Goal: Task Accomplishment & Management: Complete application form

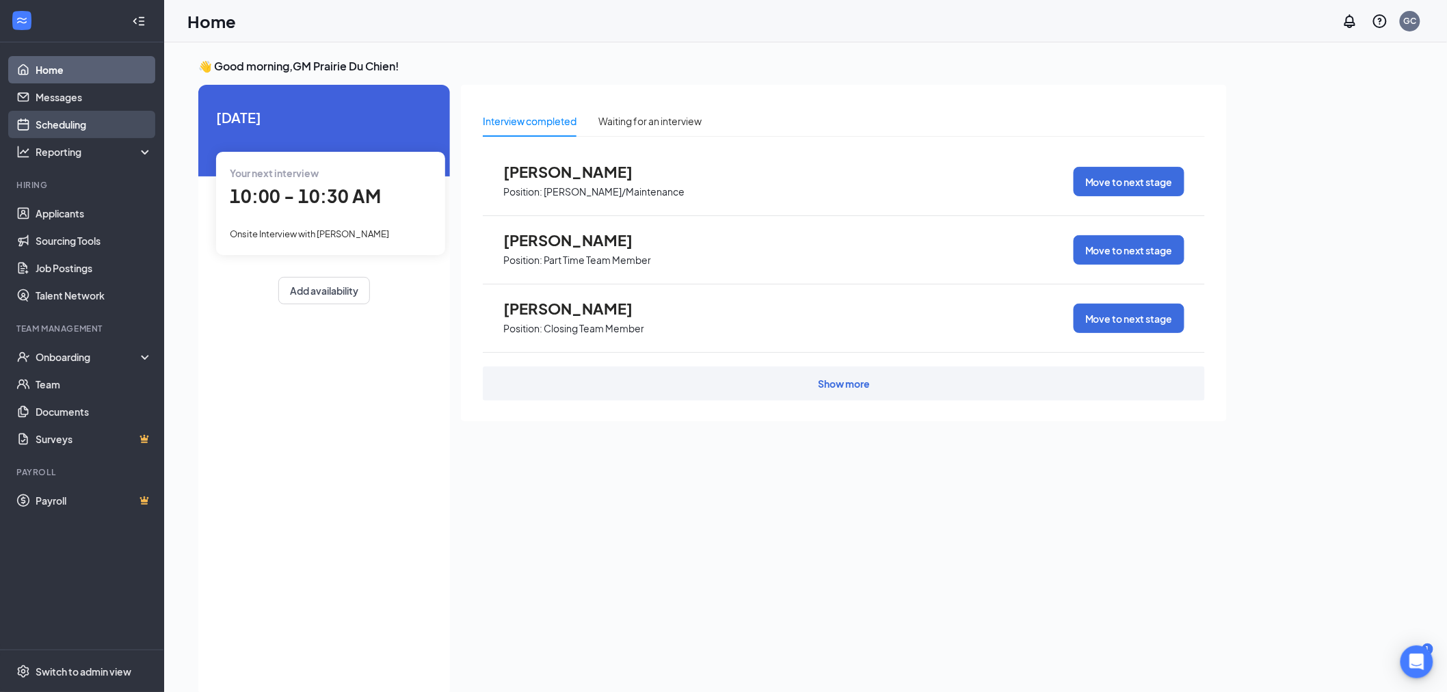
click at [84, 124] on link "Scheduling" at bounding box center [94, 124] width 117 height 27
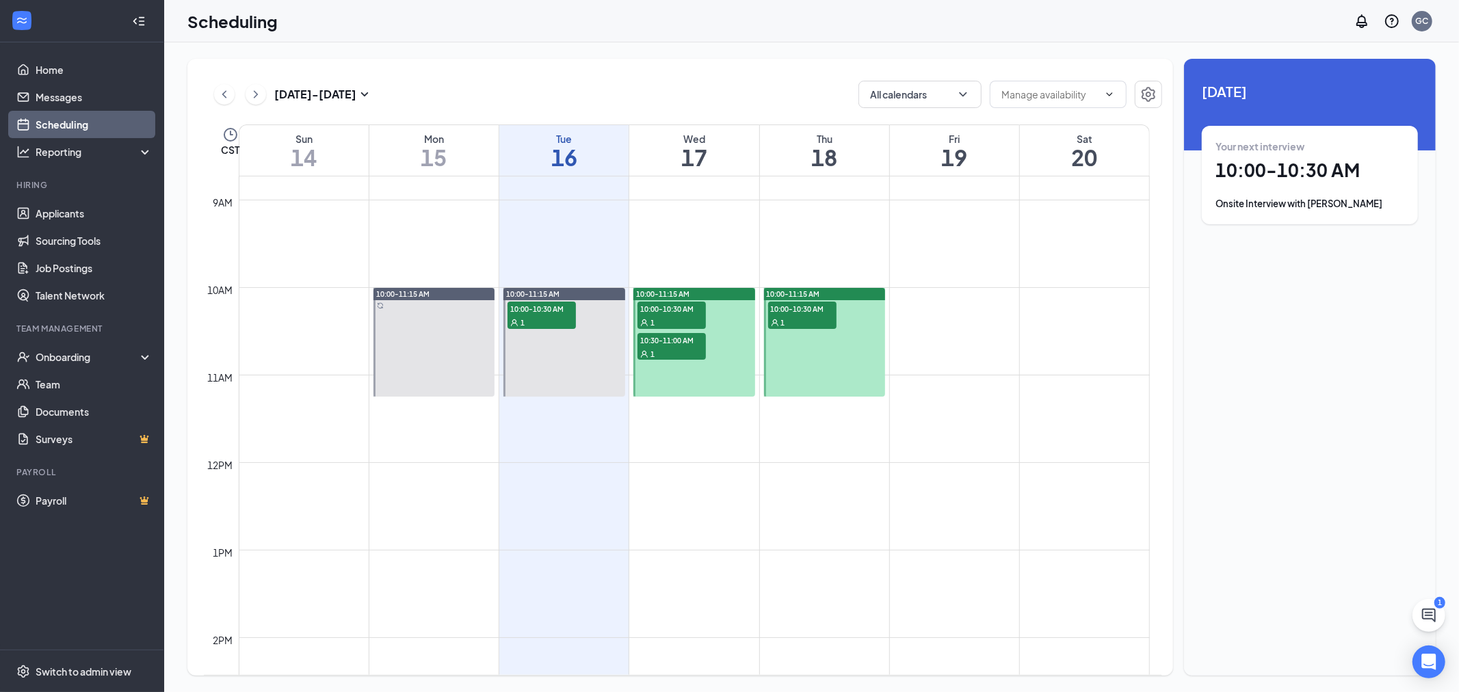
scroll to position [748, 0]
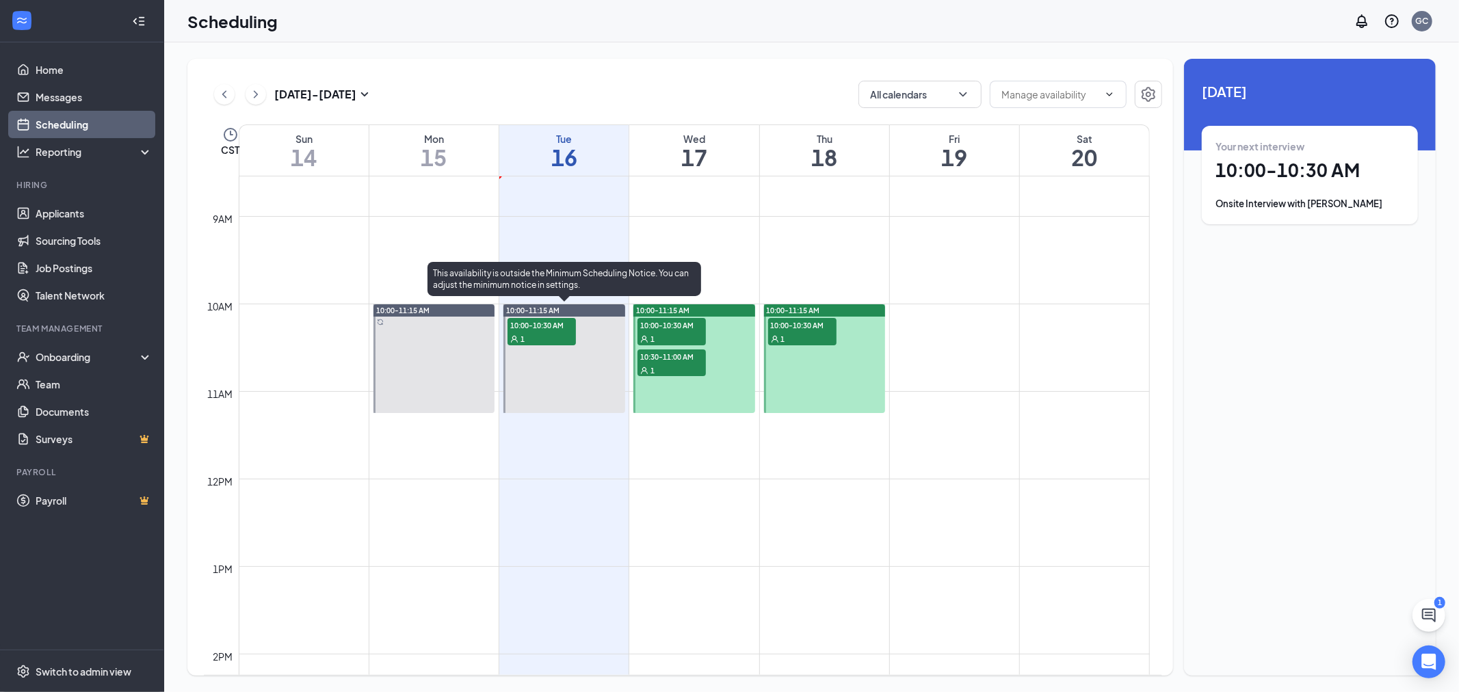
click at [529, 327] on span "10:00-10:30 AM" at bounding box center [541, 325] width 68 height 14
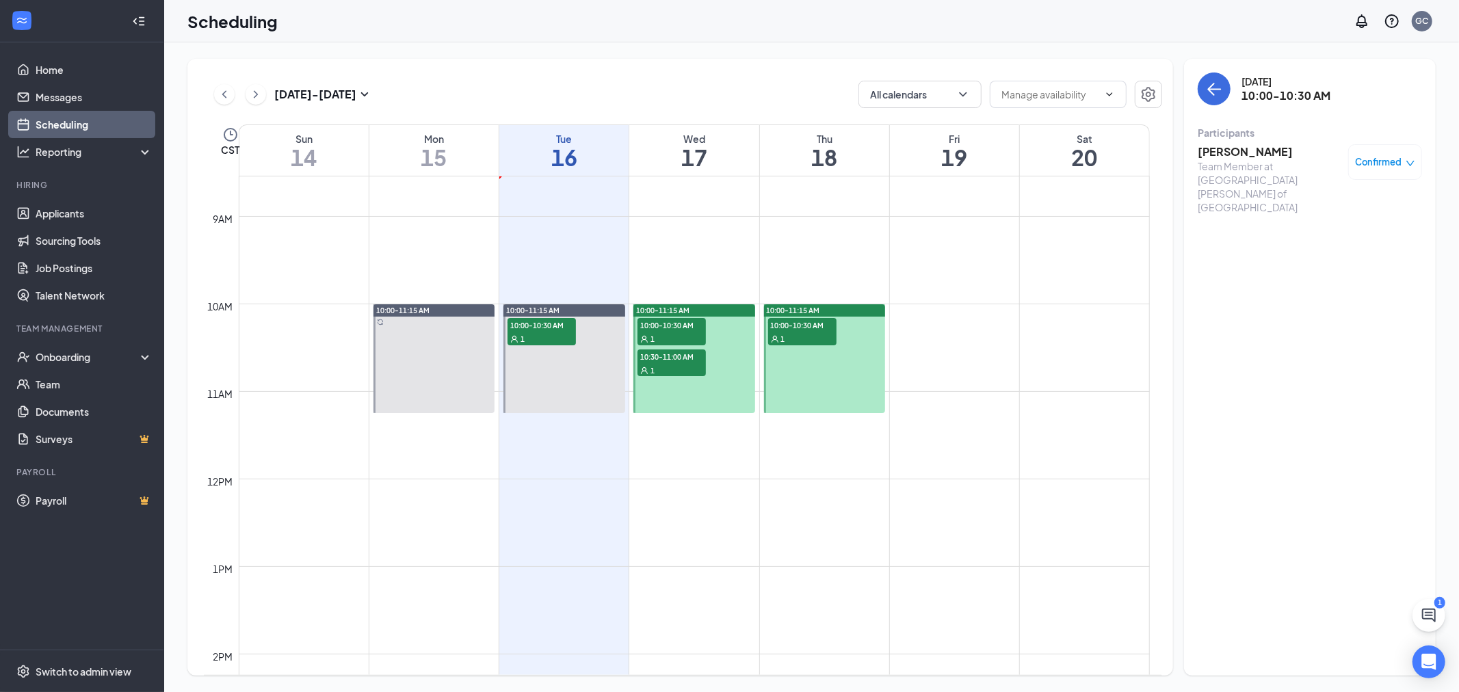
click at [1226, 151] on h3 "[PERSON_NAME]" at bounding box center [1269, 151] width 144 height 15
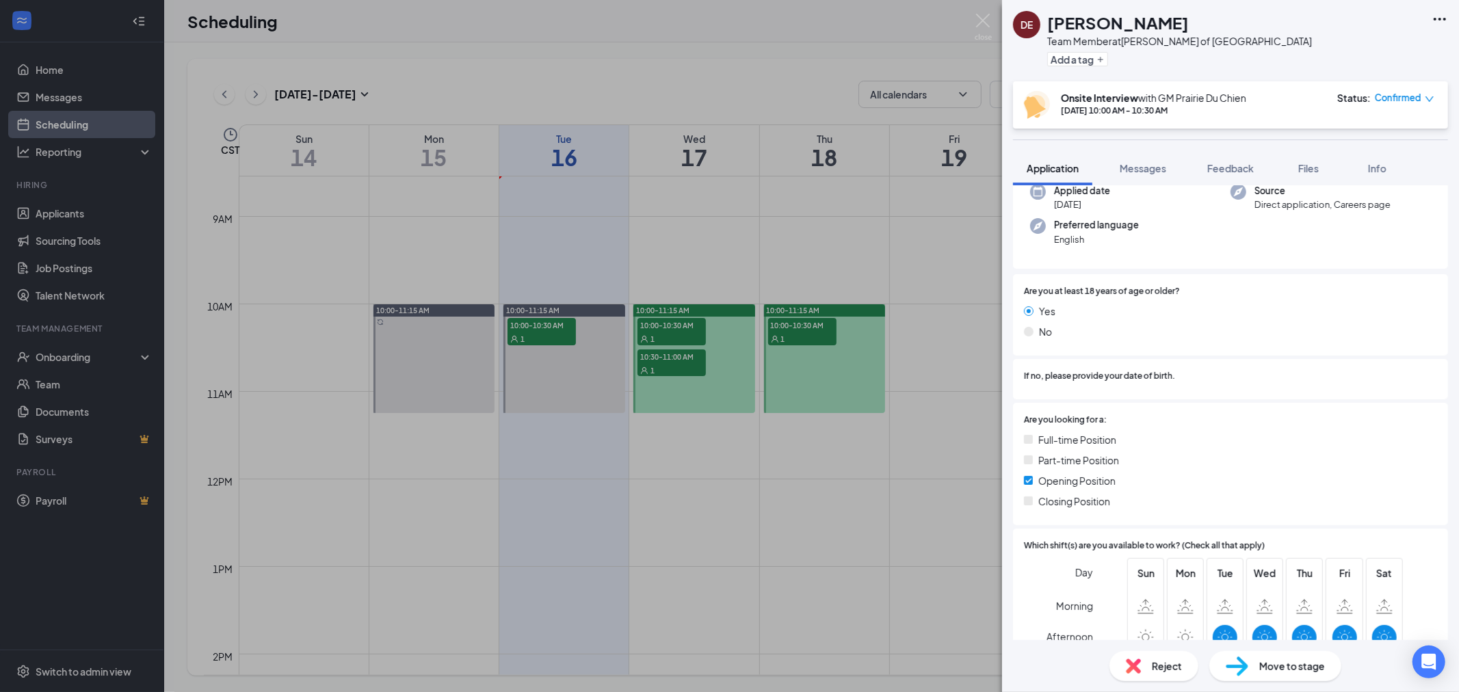
scroll to position [101, 0]
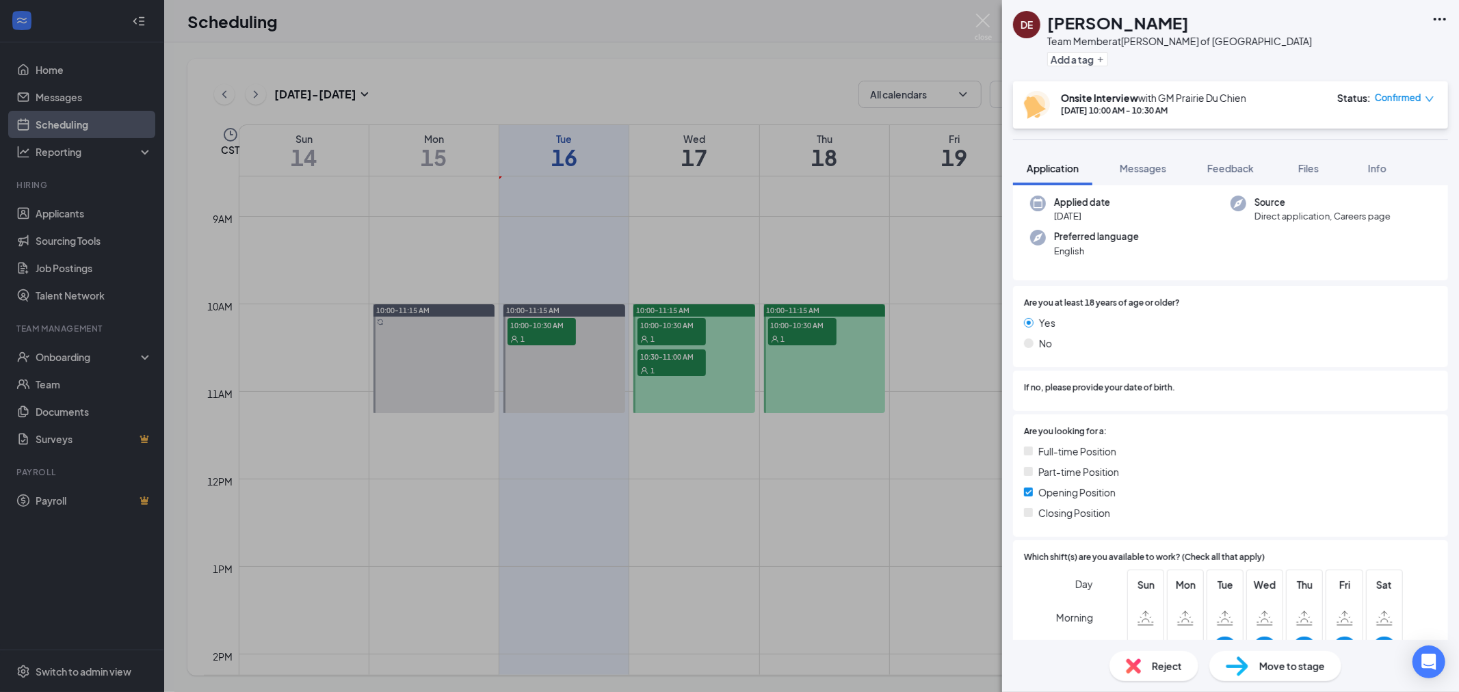
click at [913, 269] on div "DE [PERSON_NAME] Team Member at [PERSON_NAME] of [GEOGRAPHIC_DATA] Add a tag On…" at bounding box center [729, 346] width 1459 height 692
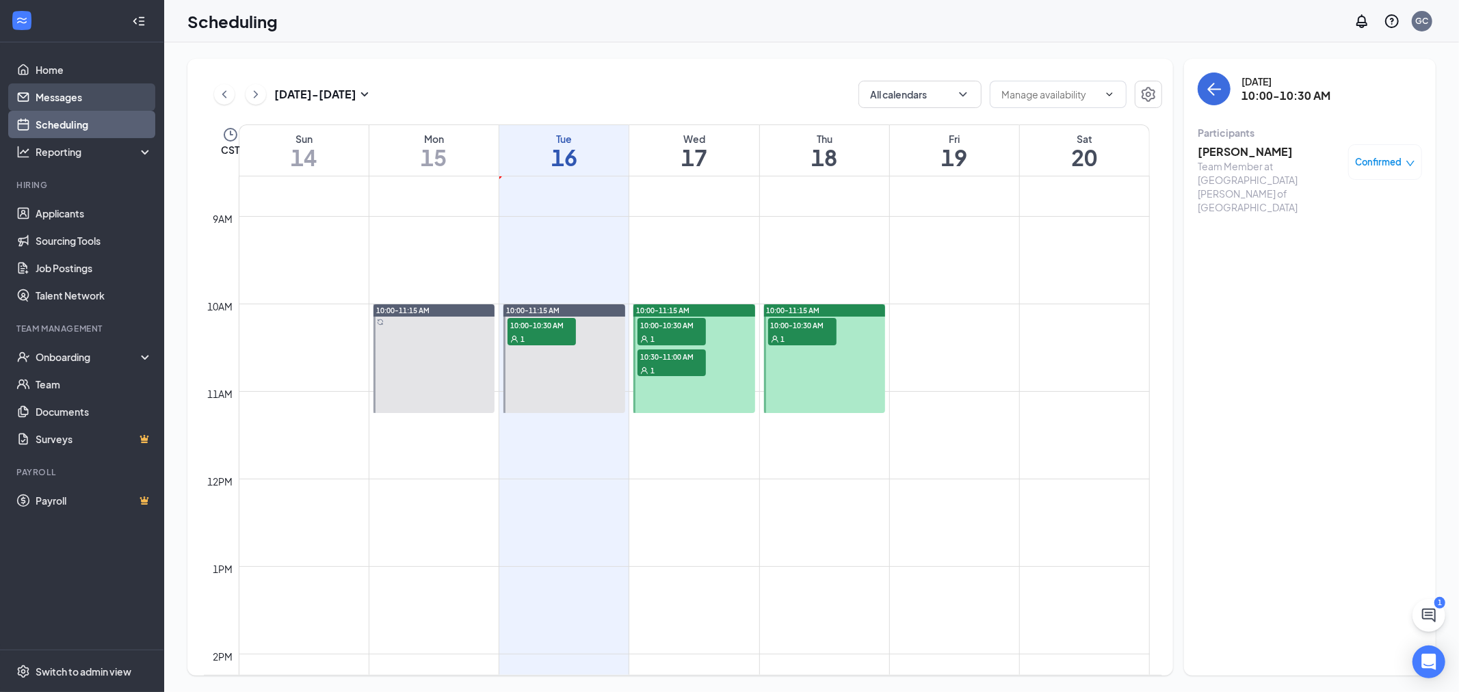
click at [86, 103] on link "Messages" at bounding box center [94, 96] width 117 height 27
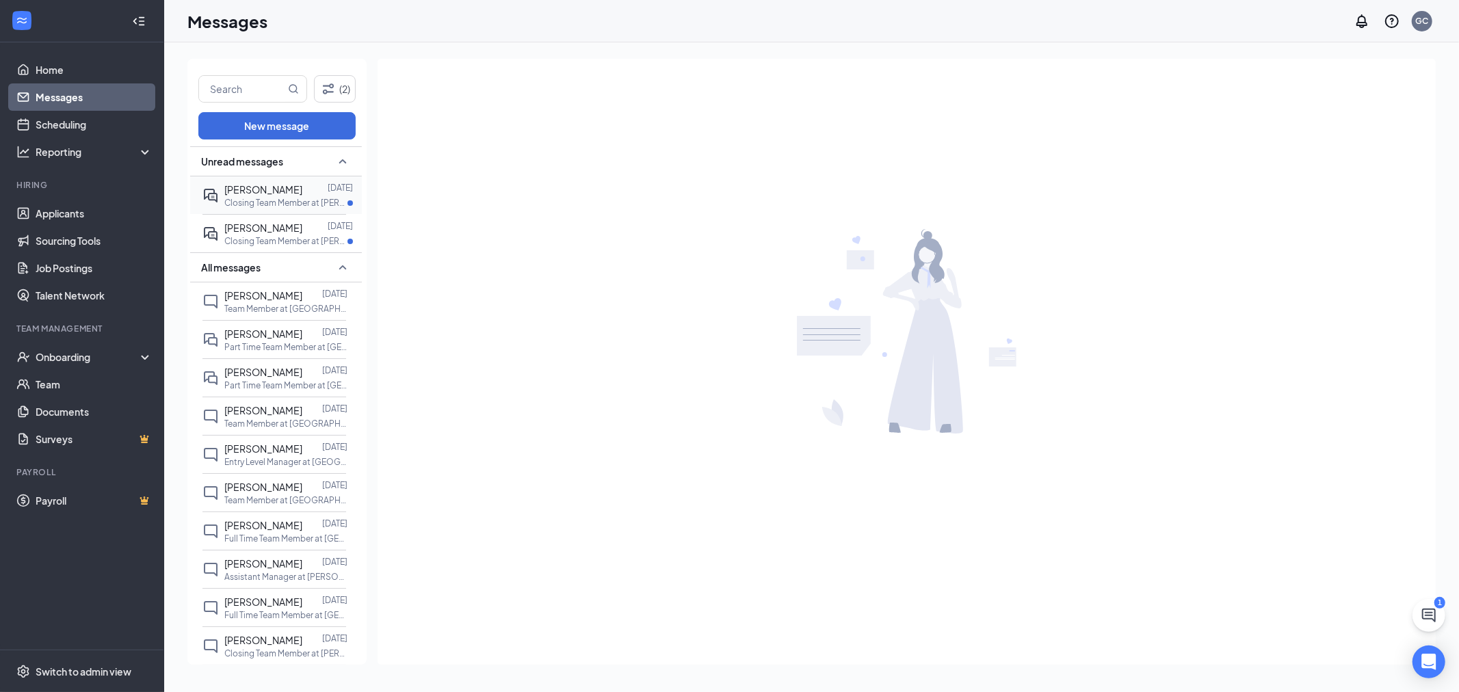
click at [246, 195] on div "[PERSON_NAME]" at bounding box center [263, 189] width 78 height 15
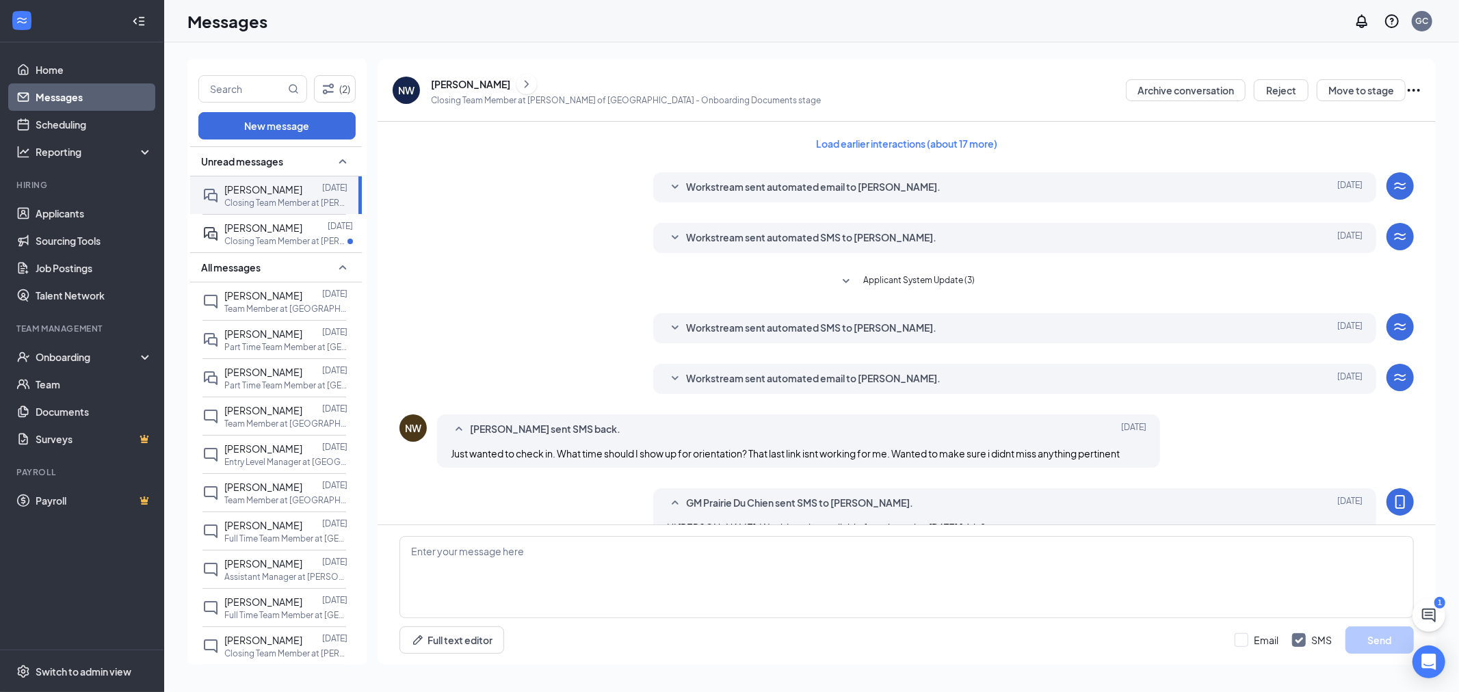
scroll to position [165, 0]
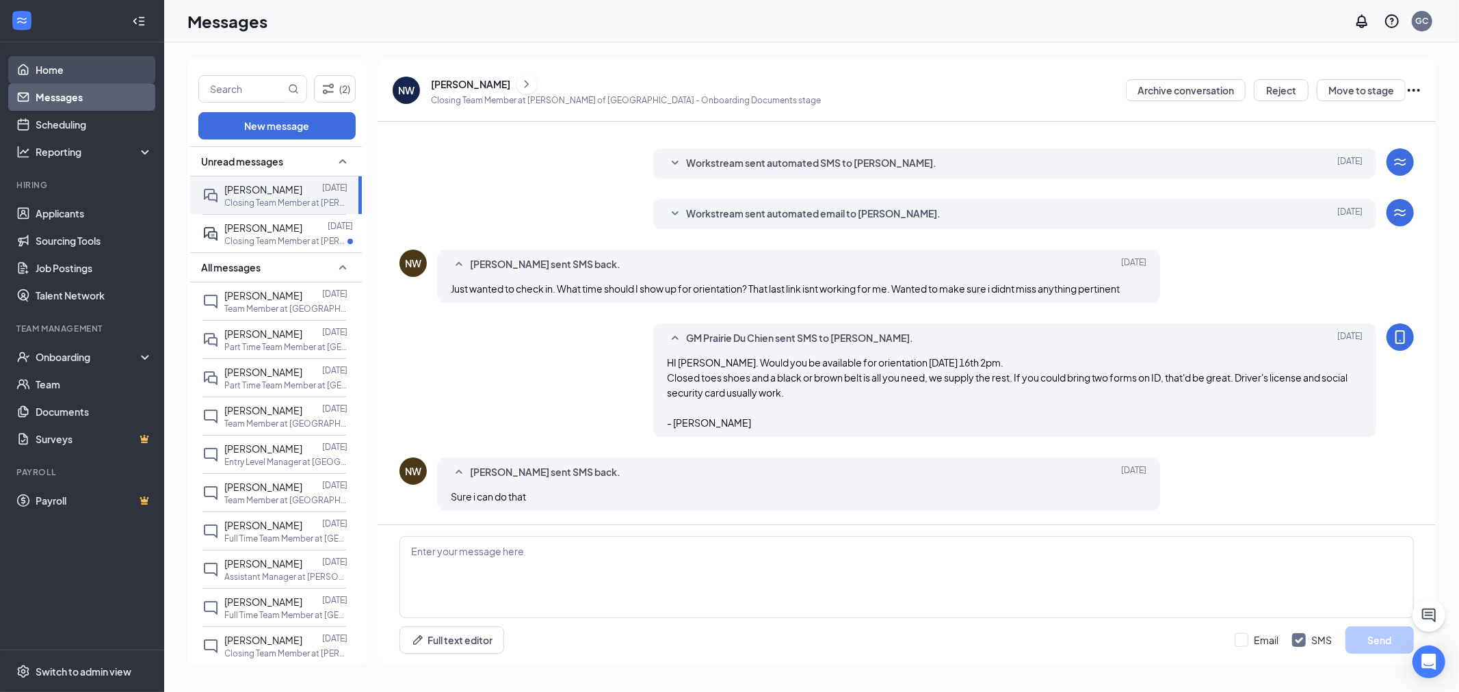
click at [62, 72] on link "Home" at bounding box center [94, 69] width 117 height 27
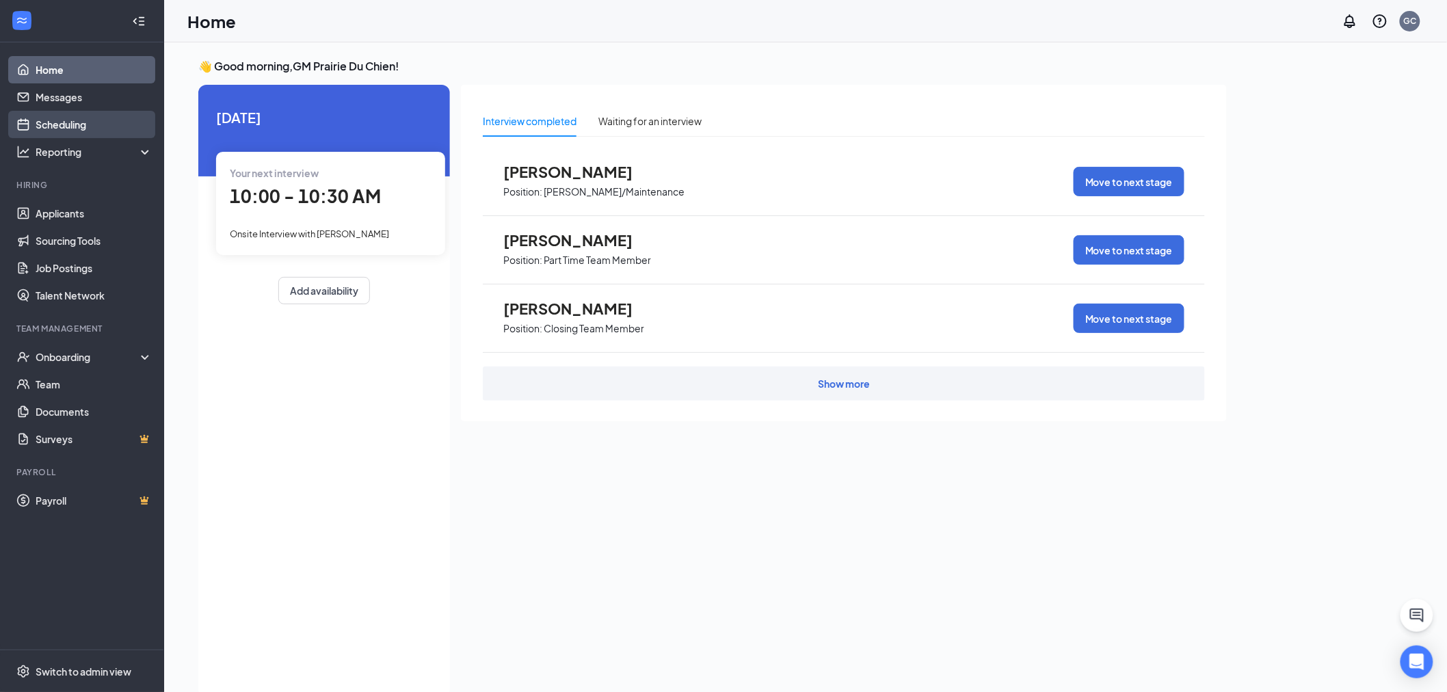
click at [59, 120] on link "Scheduling" at bounding box center [94, 124] width 117 height 27
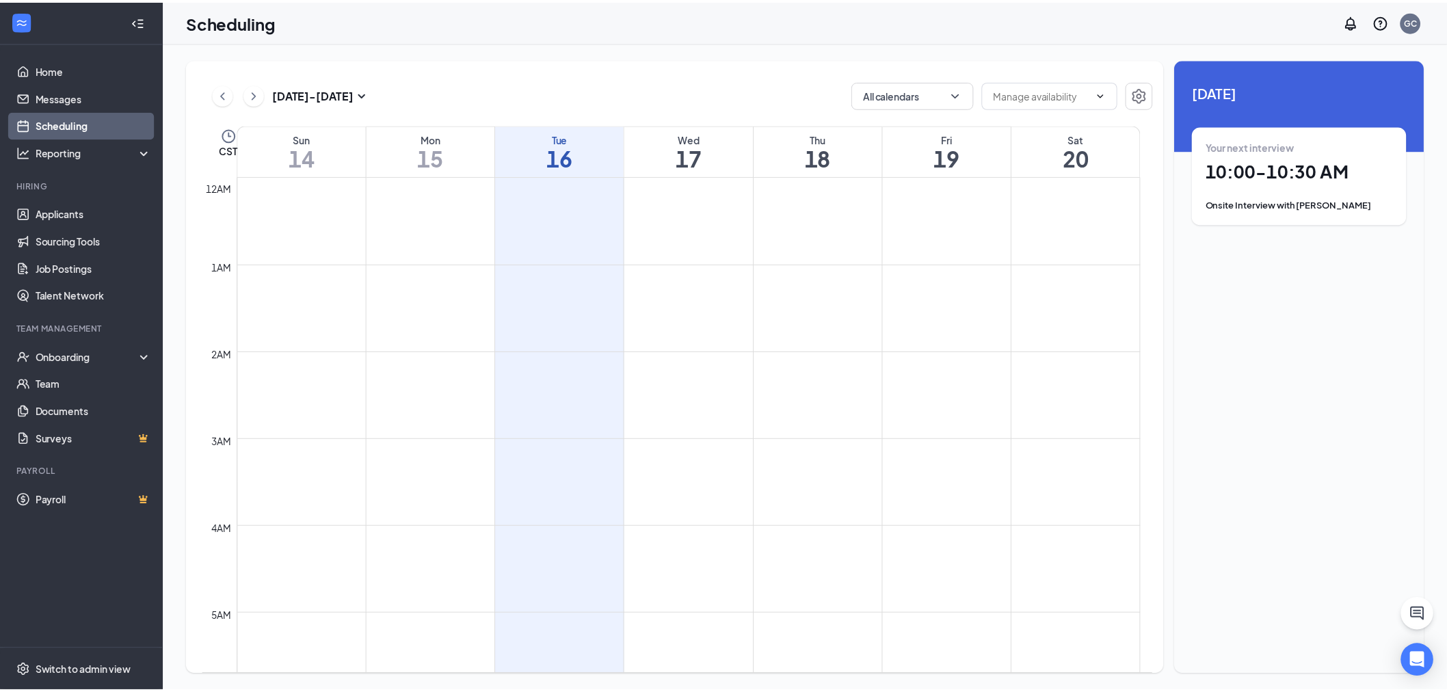
scroll to position [672, 0]
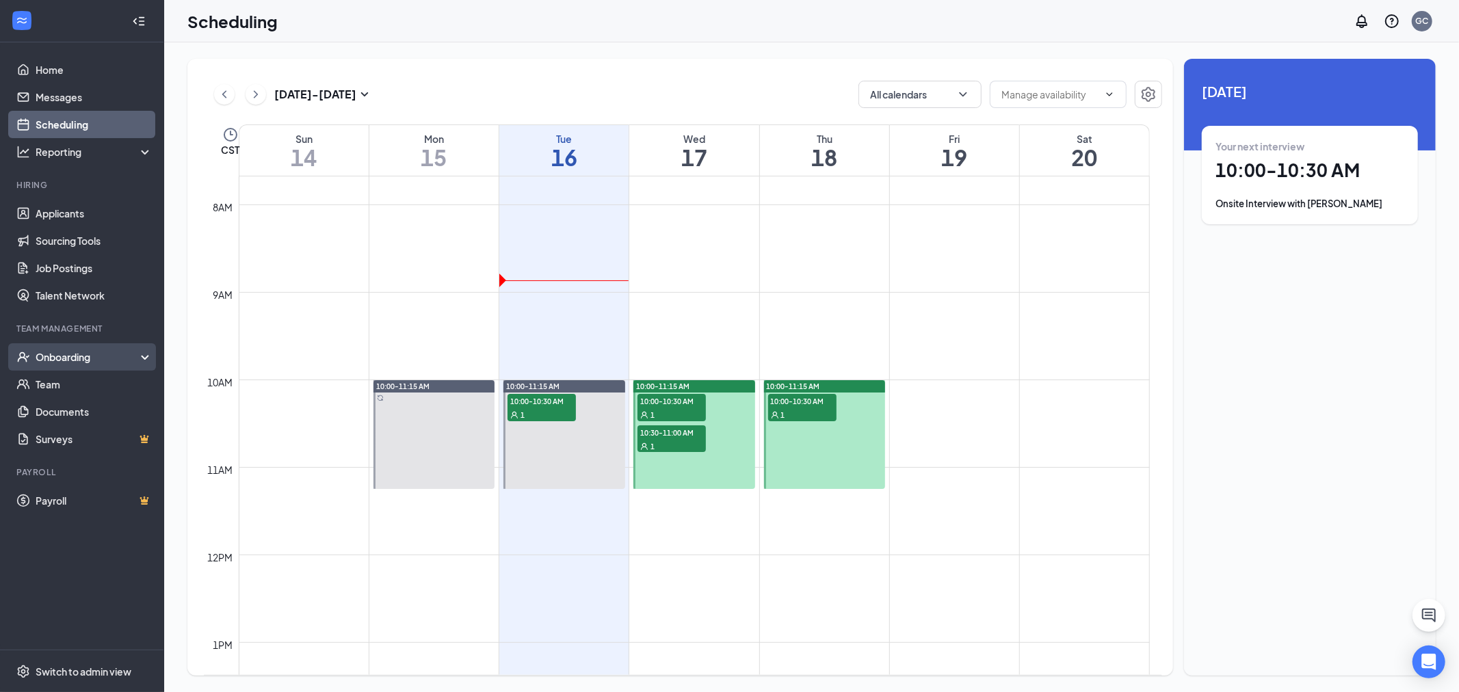
click at [64, 354] on div "Onboarding" at bounding box center [88, 357] width 105 height 14
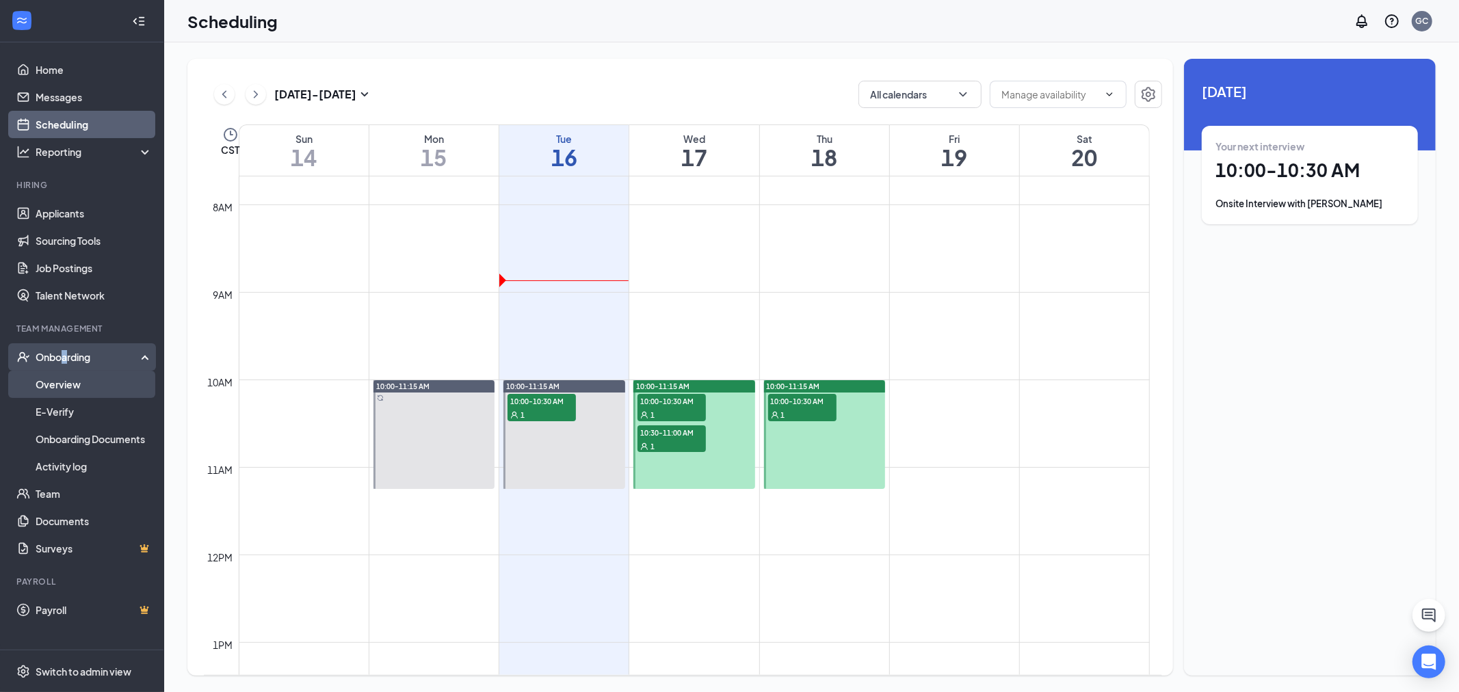
click at [67, 380] on link "Overview" at bounding box center [94, 384] width 117 height 27
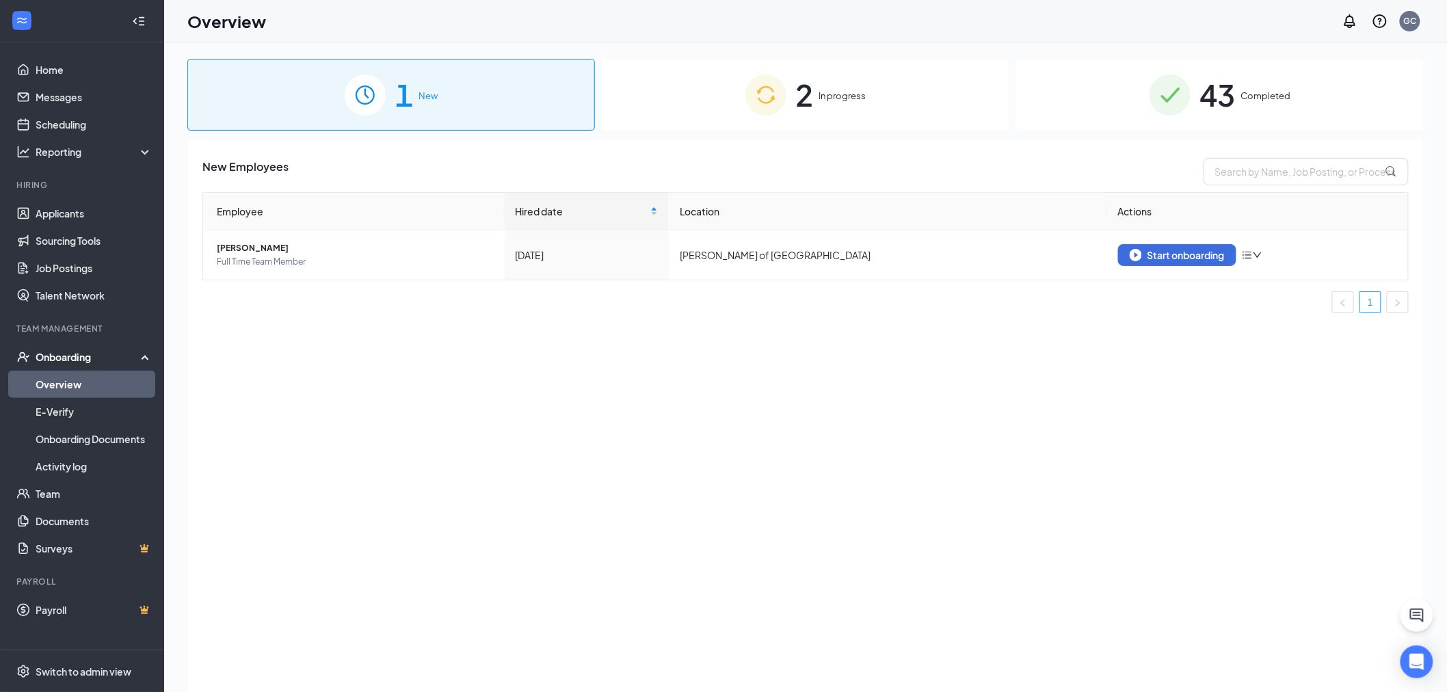
click at [819, 111] on div "2 In progress" at bounding box center [806, 95] width 408 height 72
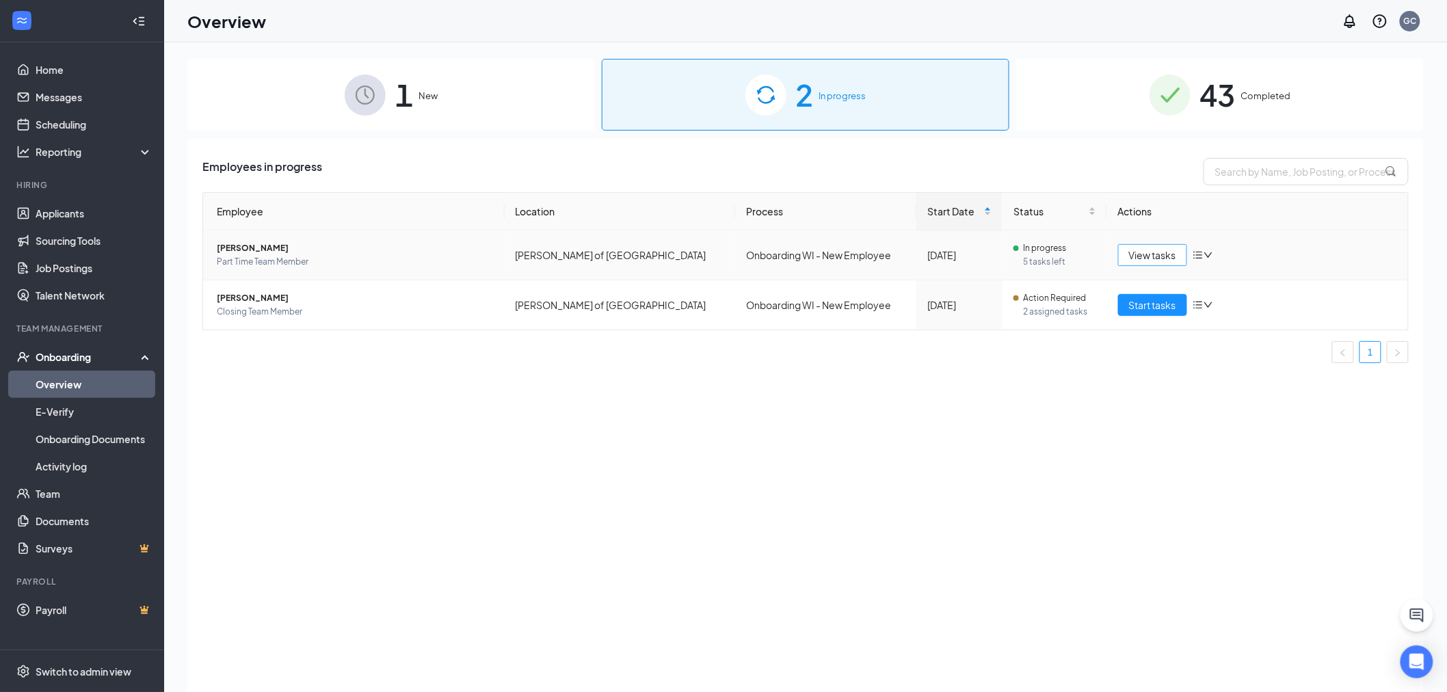
click at [1144, 255] on span "View tasks" at bounding box center [1152, 255] width 47 height 15
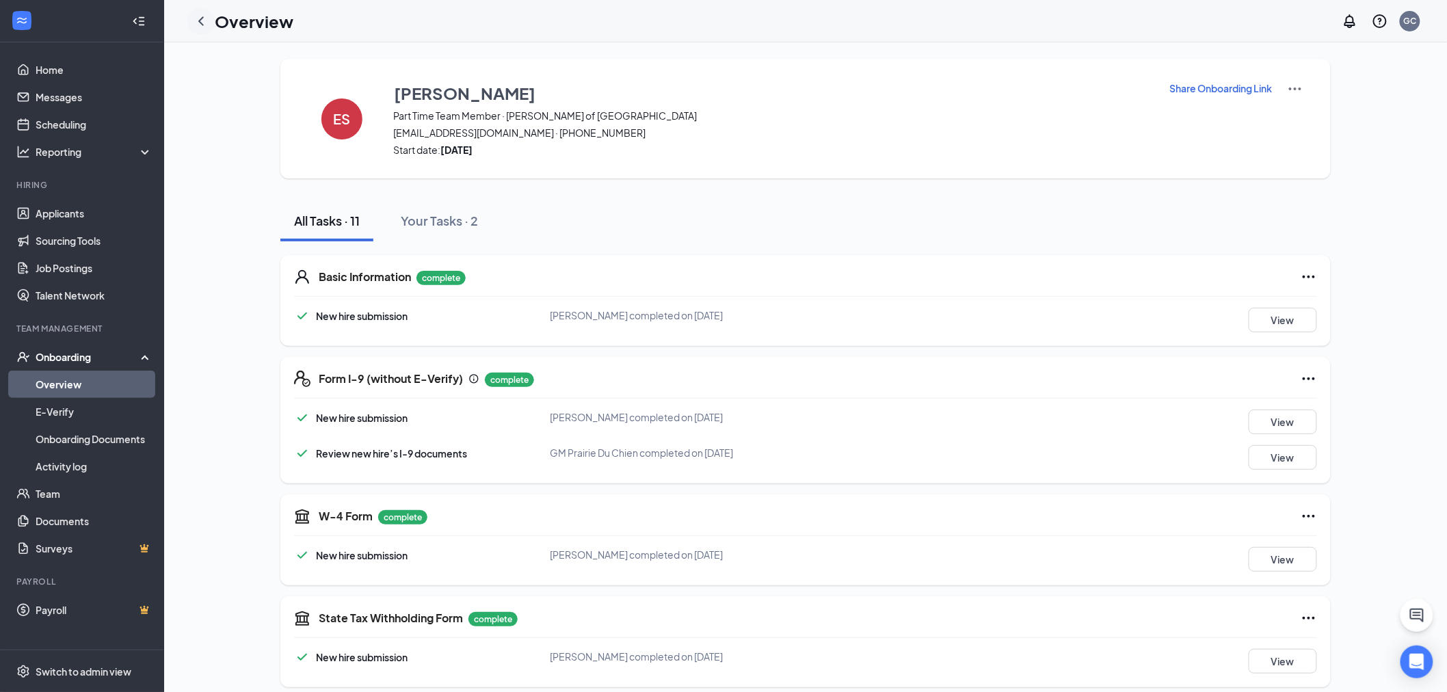
click at [202, 19] on icon "ChevronLeft" at bounding box center [201, 21] width 16 height 16
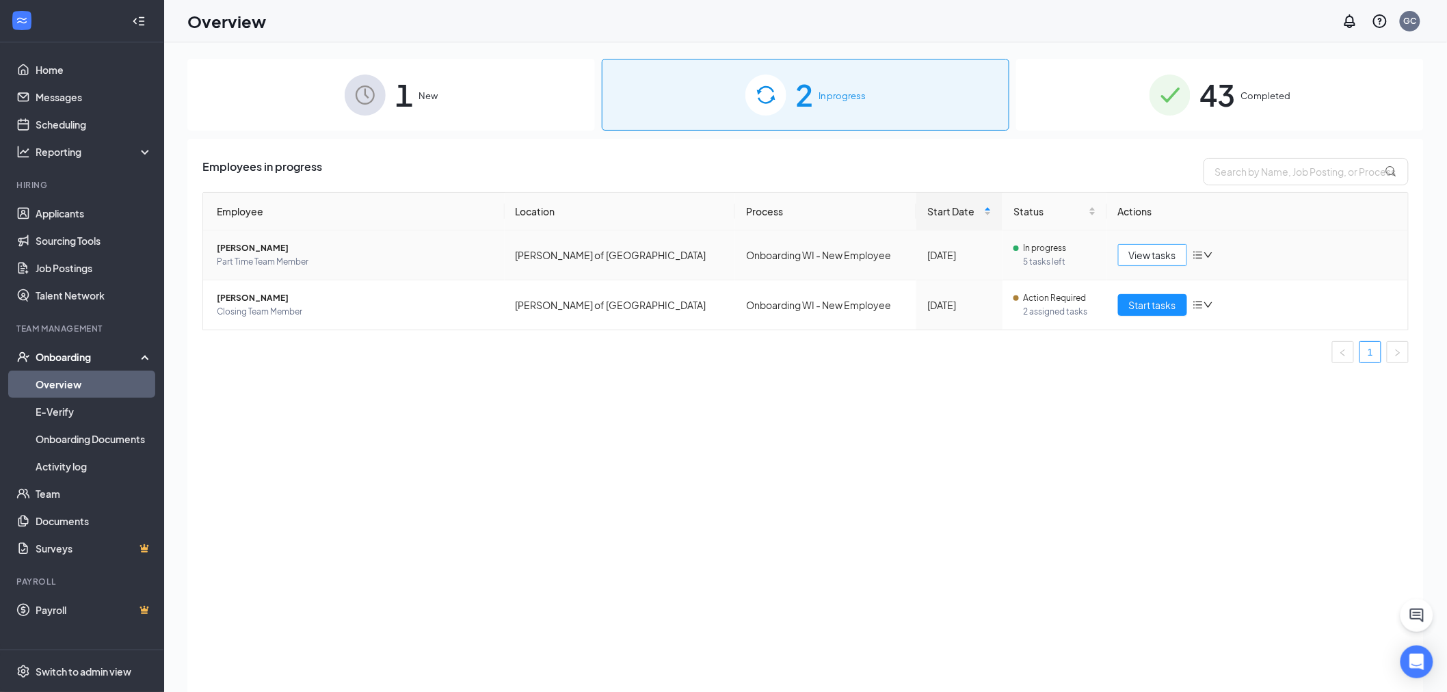
click at [1136, 253] on span "View tasks" at bounding box center [1152, 255] width 47 height 15
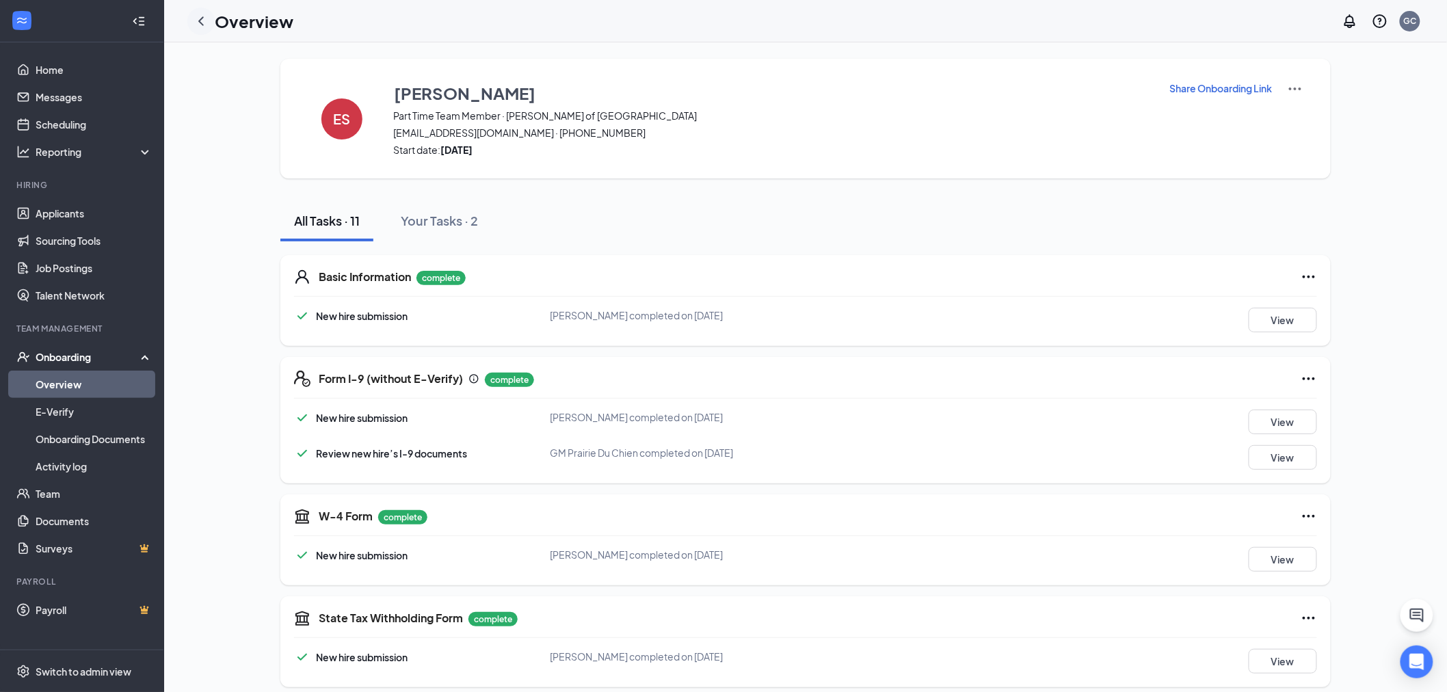
click at [206, 23] on icon "ChevronLeft" at bounding box center [201, 21] width 16 height 16
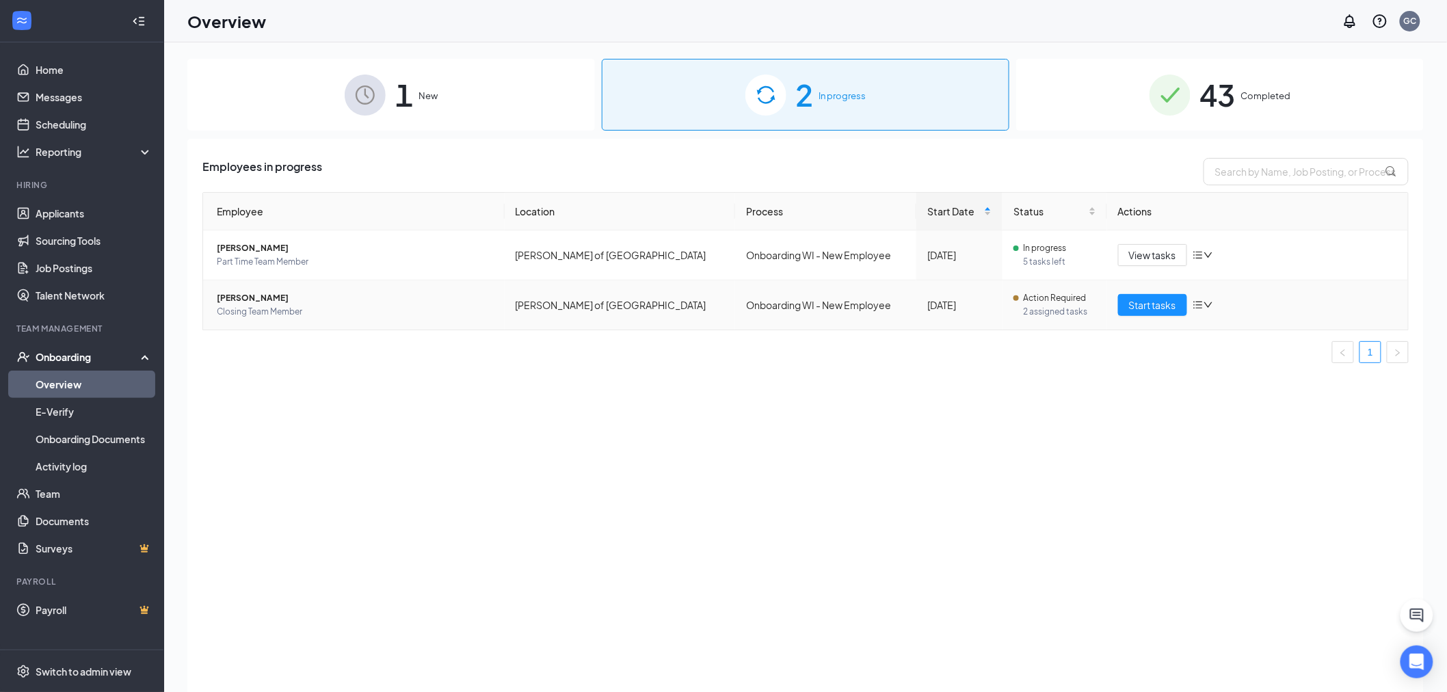
click at [262, 299] on span "[PERSON_NAME]" at bounding box center [355, 298] width 277 height 14
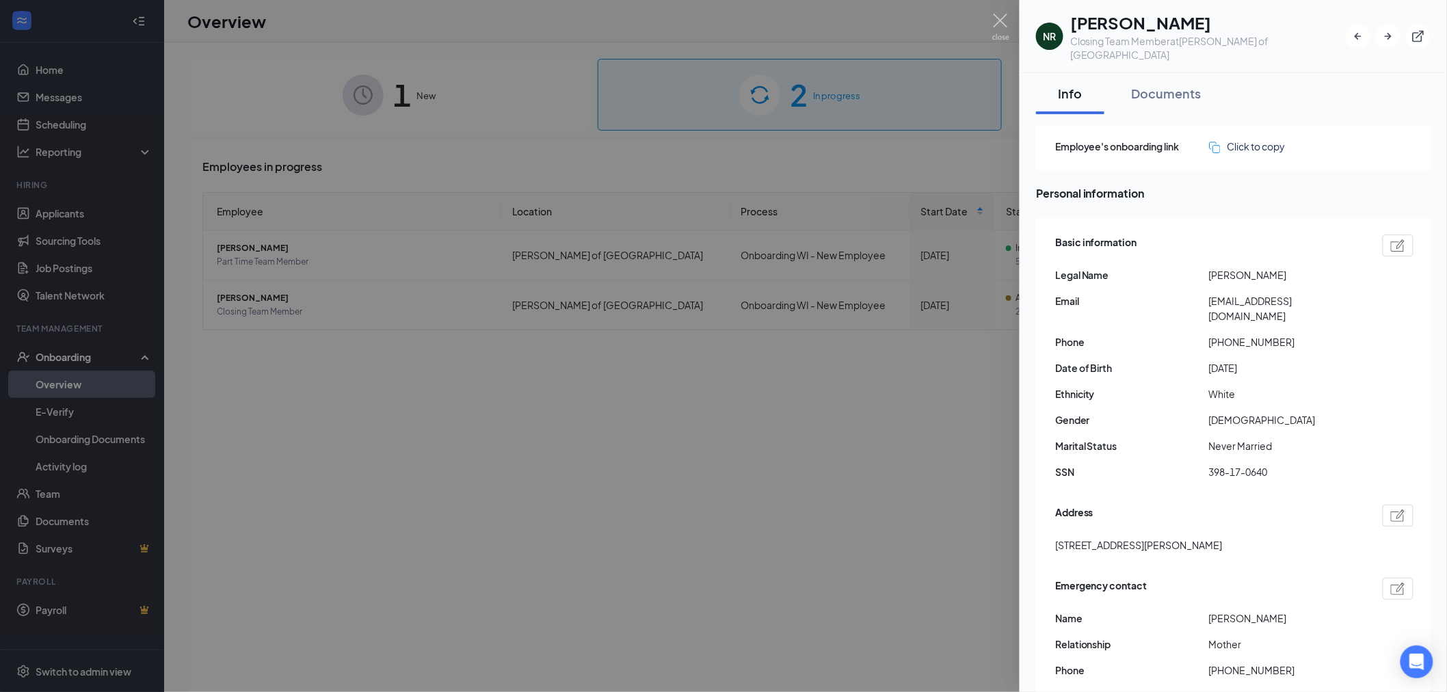
click at [1239, 334] on span "[PHONE_NUMBER]" at bounding box center [1286, 341] width 154 height 15
copy span "15632024789"
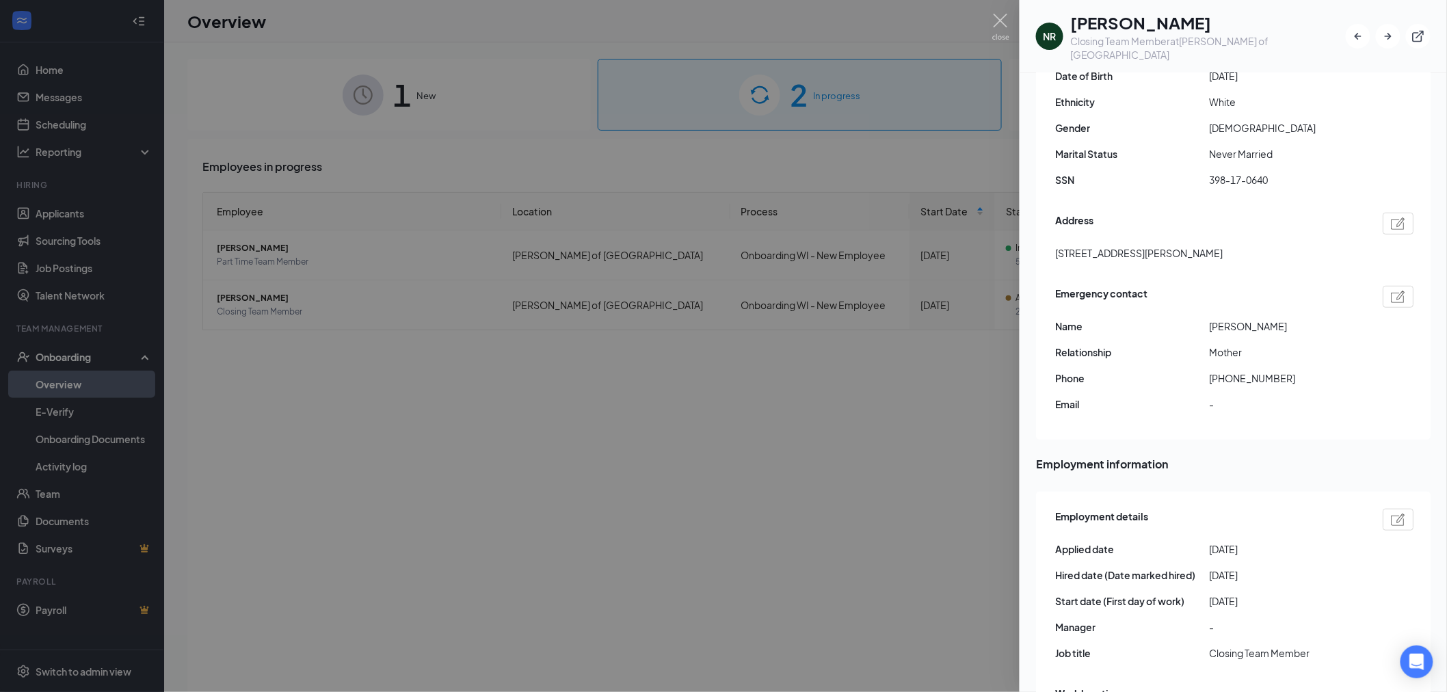
scroll to position [304, 0]
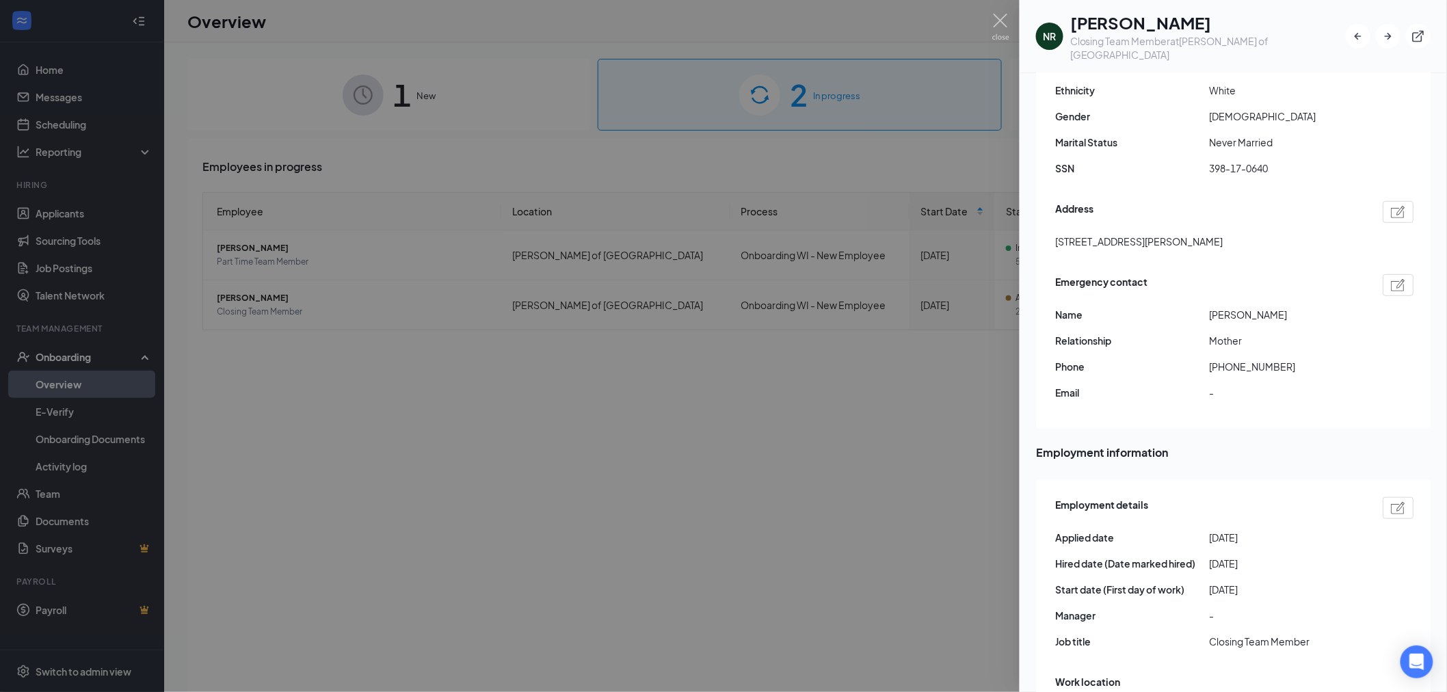
click at [1232, 359] on span "[PHONE_NUMBER]" at bounding box center [1286, 366] width 154 height 15
copy span "15633798691"
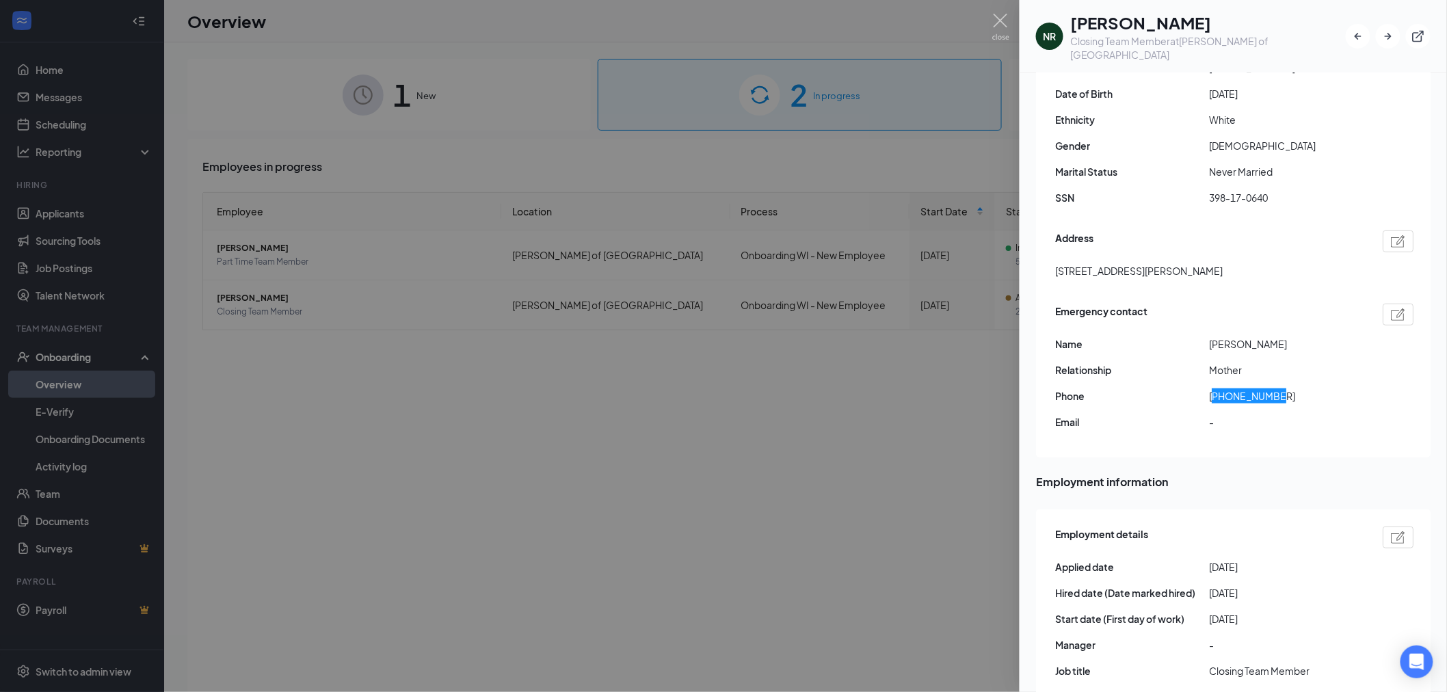
scroll to position [0, 0]
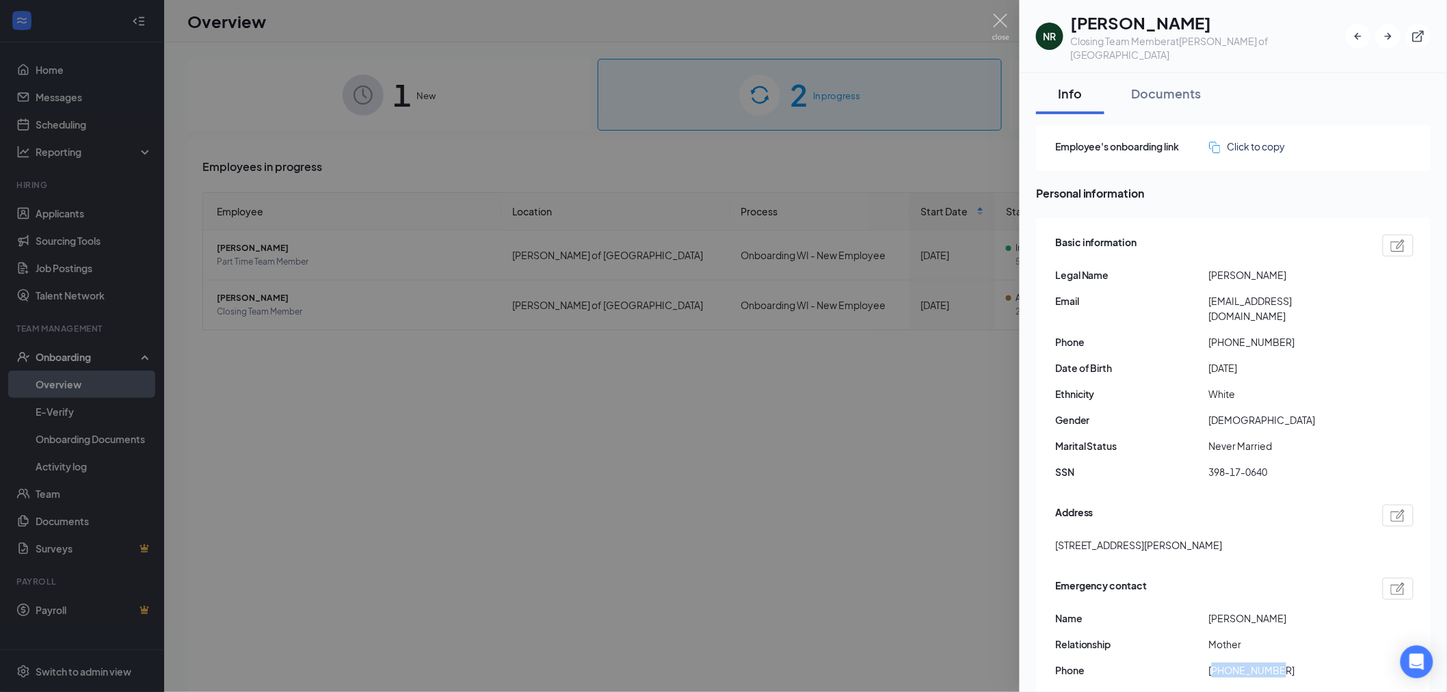
click at [1255, 412] on span "[DEMOGRAPHIC_DATA]" at bounding box center [1286, 419] width 154 height 15
click at [442, 163] on div at bounding box center [723, 346] width 1447 height 692
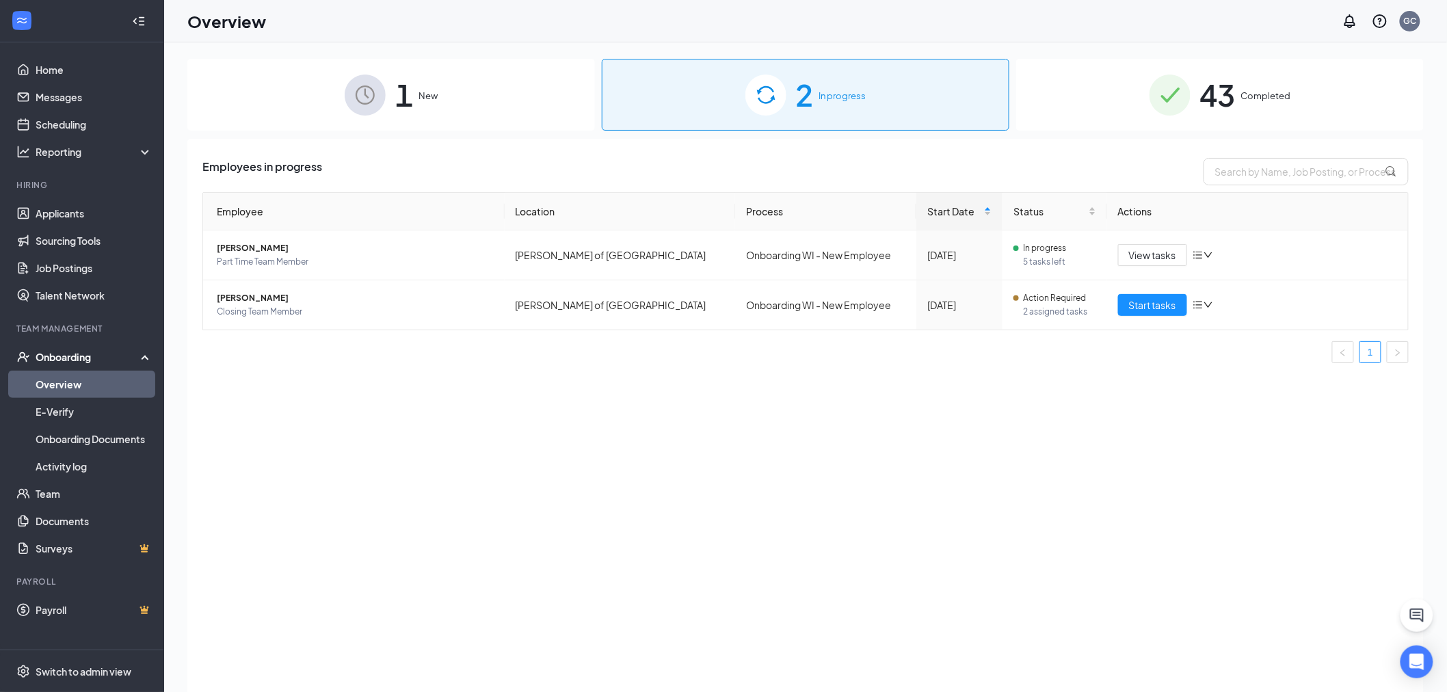
click at [349, 110] on img at bounding box center [365, 95] width 41 height 41
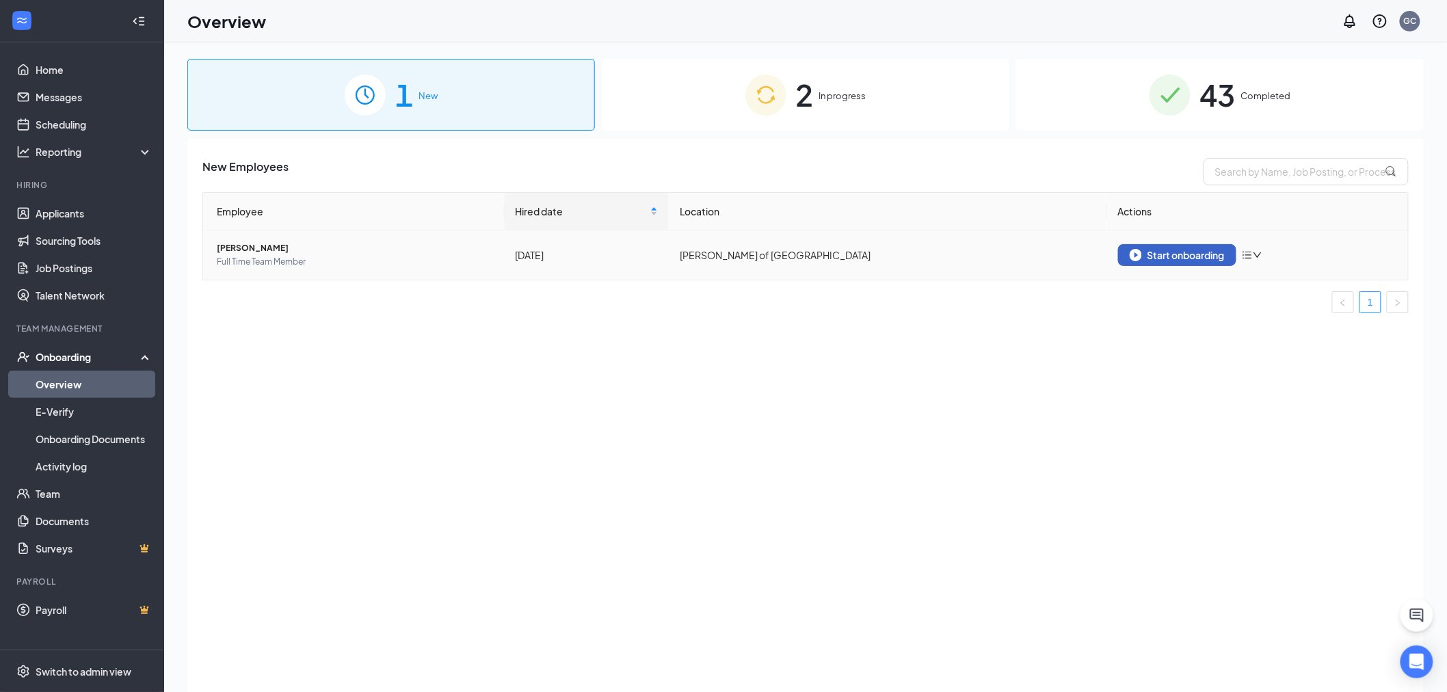
click at [1169, 255] on div "Start onboarding" at bounding box center [1177, 255] width 95 height 12
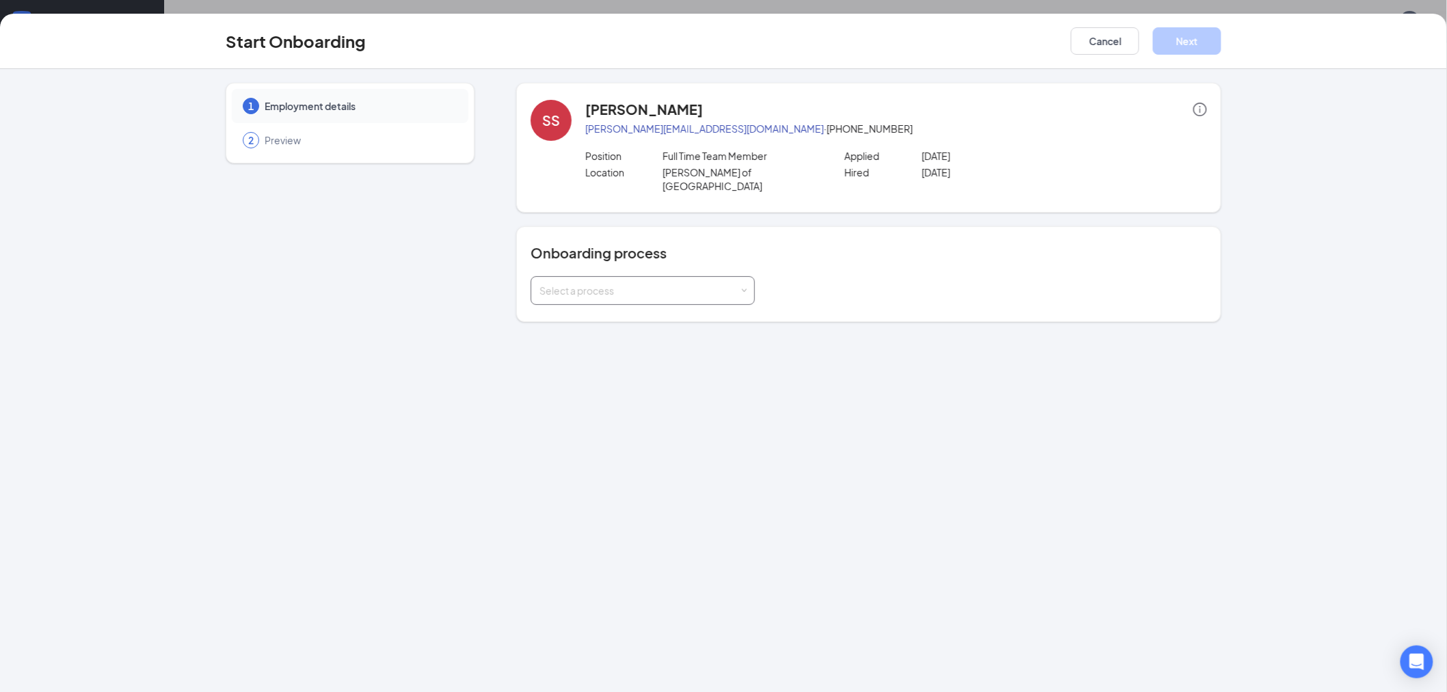
click at [739, 284] on div "Select a process" at bounding box center [640, 291] width 200 height 14
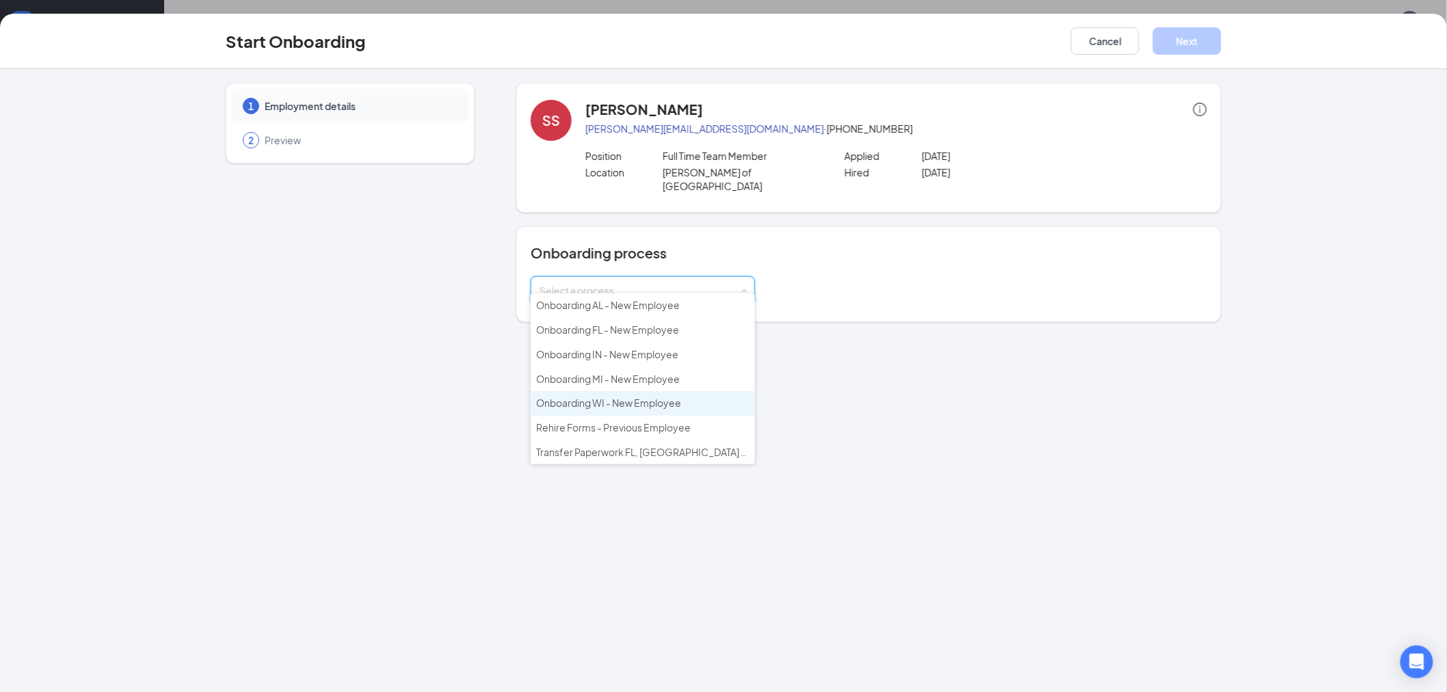
click at [620, 397] on span "Onboarding WI - New Employee" at bounding box center [608, 403] width 145 height 12
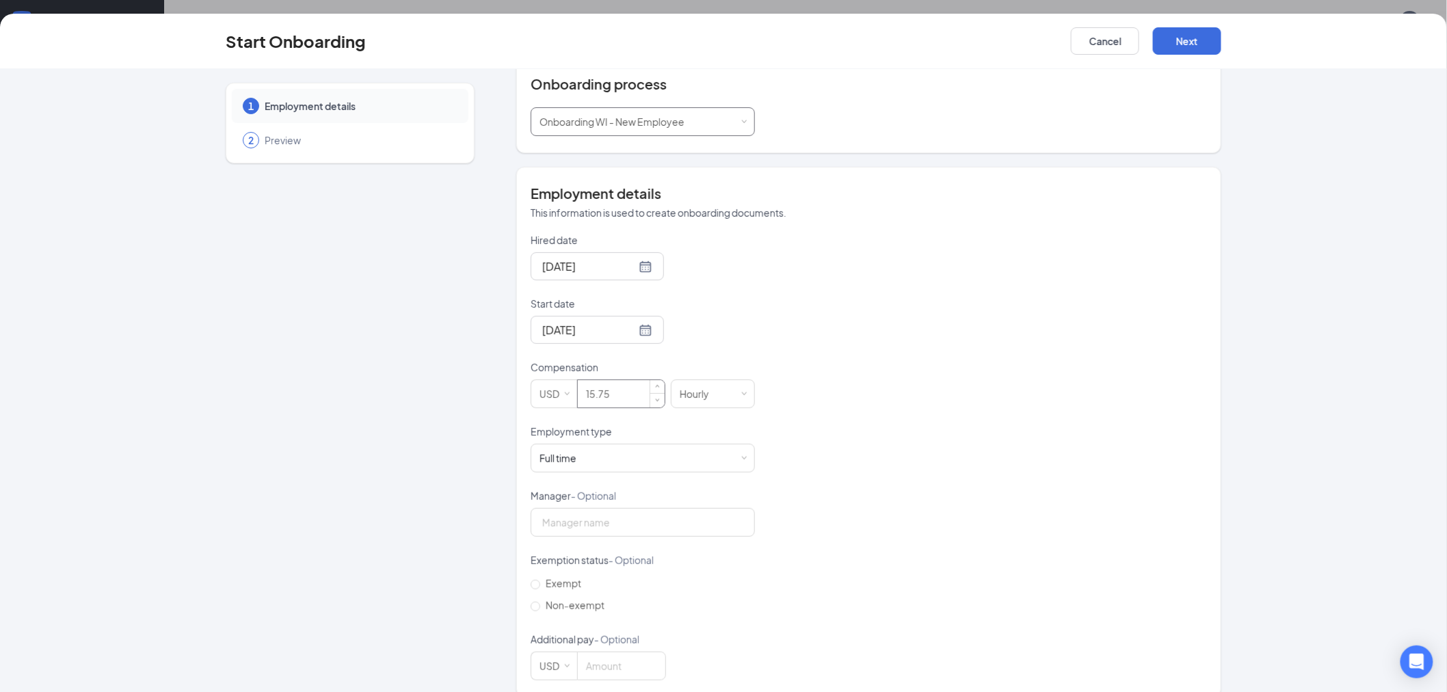
scroll to position [174, 0]
click at [596, 380] on input "15.75" at bounding box center [621, 388] width 87 height 27
drag, startPoint x: 592, startPoint y: 380, endPoint x: 657, endPoint y: 369, distance: 65.9
click at [657, 374] on div "15.75" at bounding box center [621, 388] width 88 height 29
type input "15"
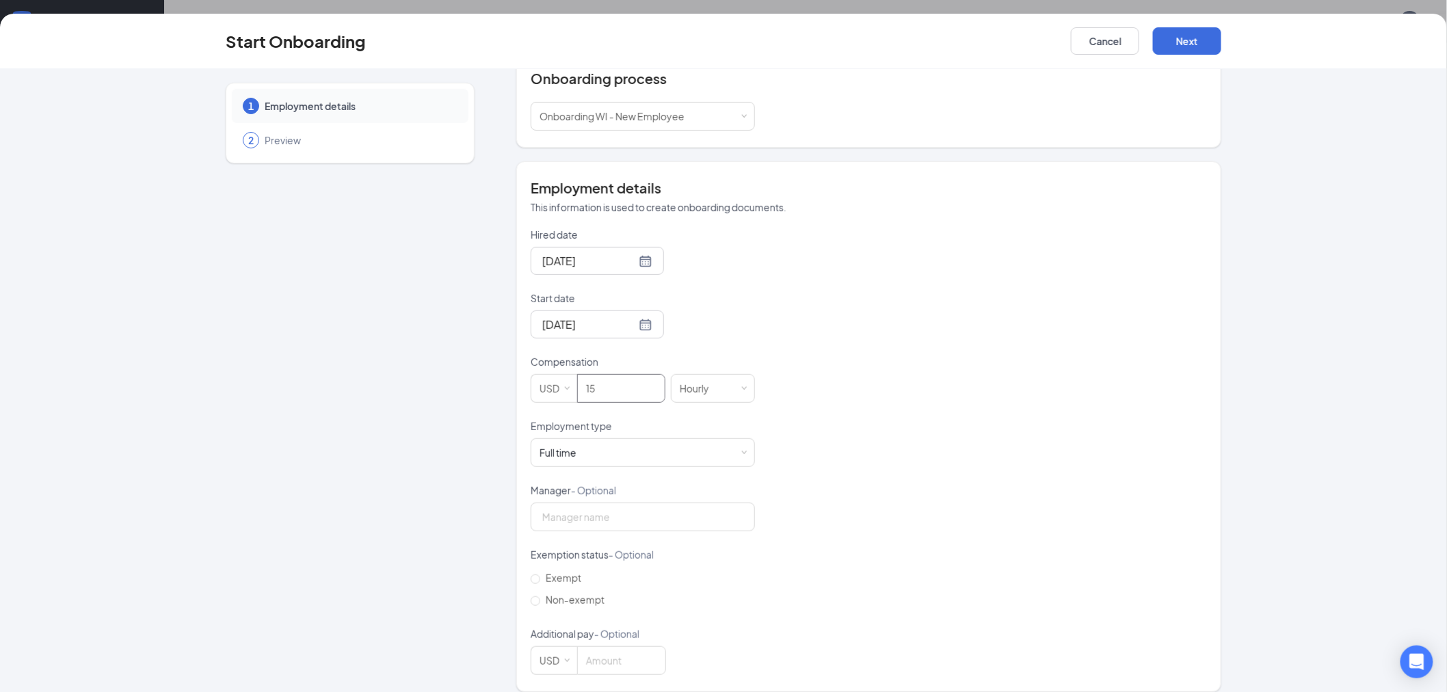
click at [390, 412] on div "1 Employment details 2 Preview" at bounding box center [350, 300] width 249 height 784
click at [1185, 41] on button "Next" at bounding box center [1187, 40] width 68 height 27
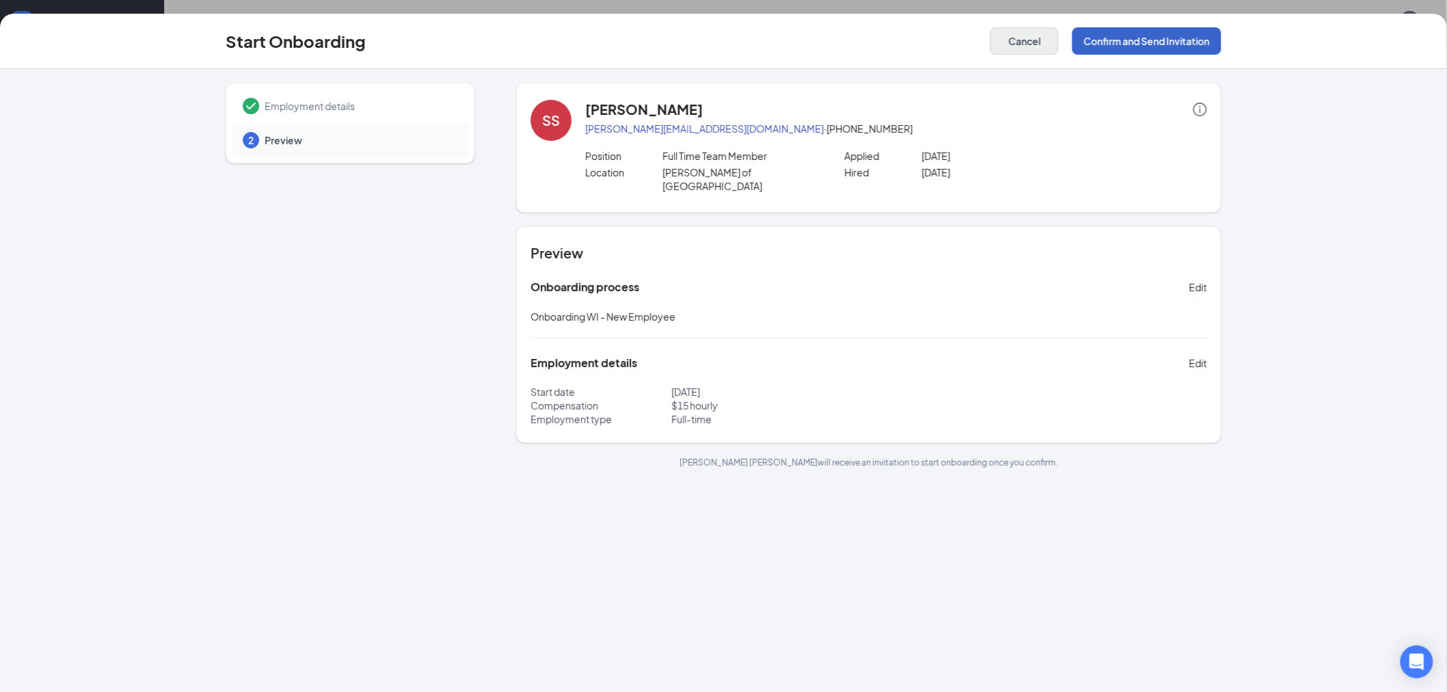
click at [1122, 41] on button "Confirm and Send Invitation" at bounding box center [1146, 40] width 149 height 27
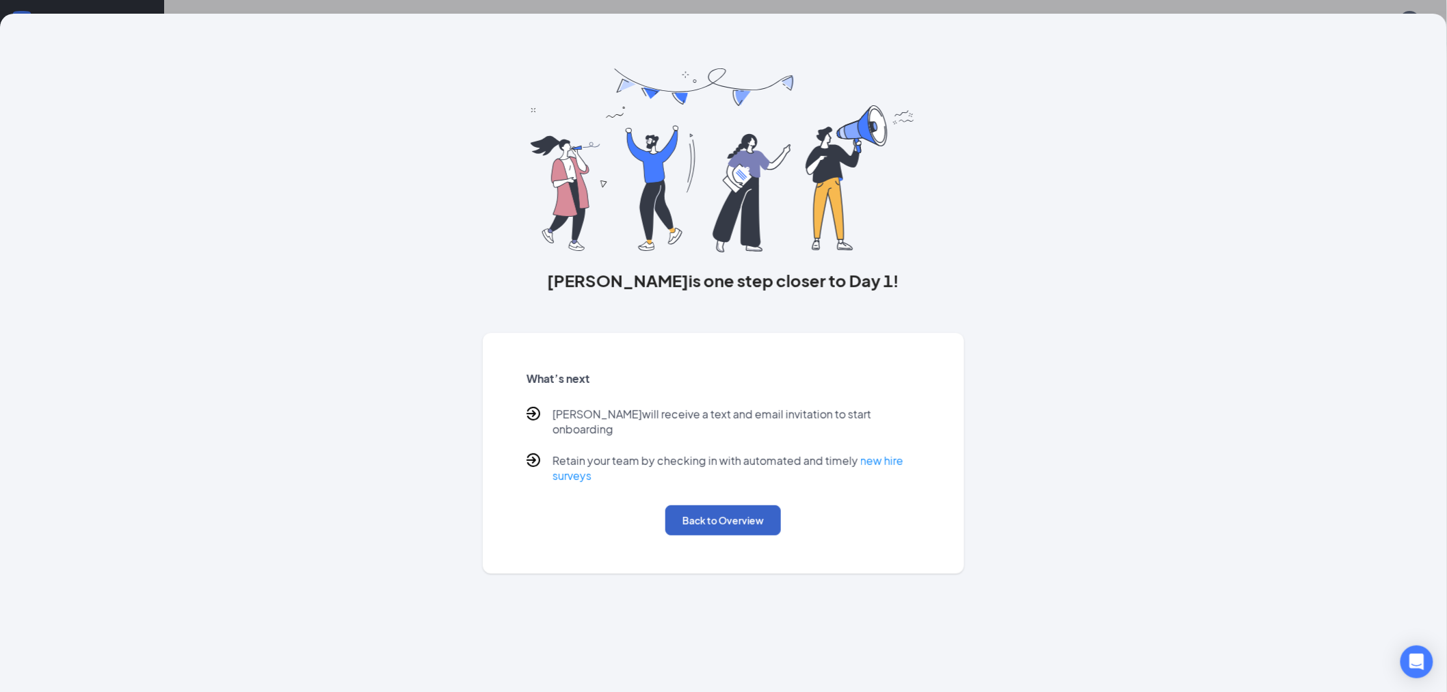
click at [729, 507] on button "Back to Overview" at bounding box center [723, 520] width 116 height 30
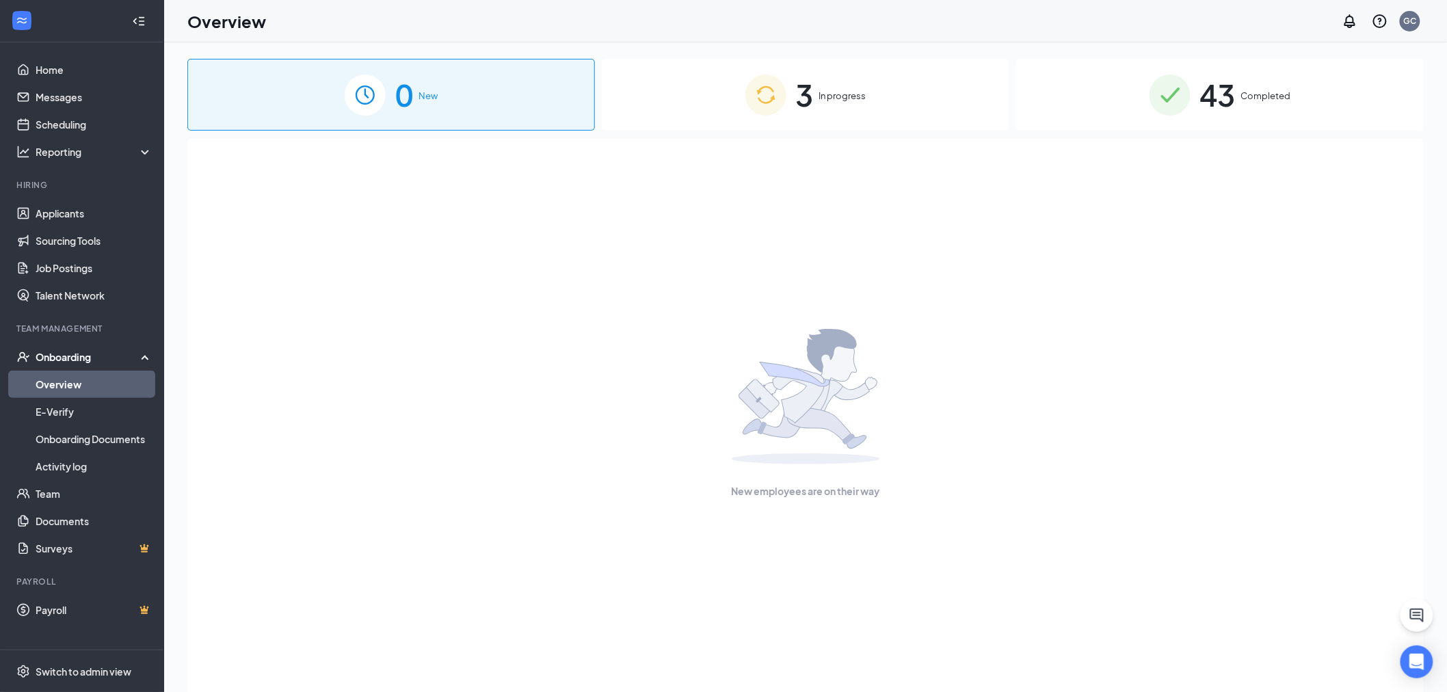
click at [754, 107] on img at bounding box center [765, 95] width 41 height 41
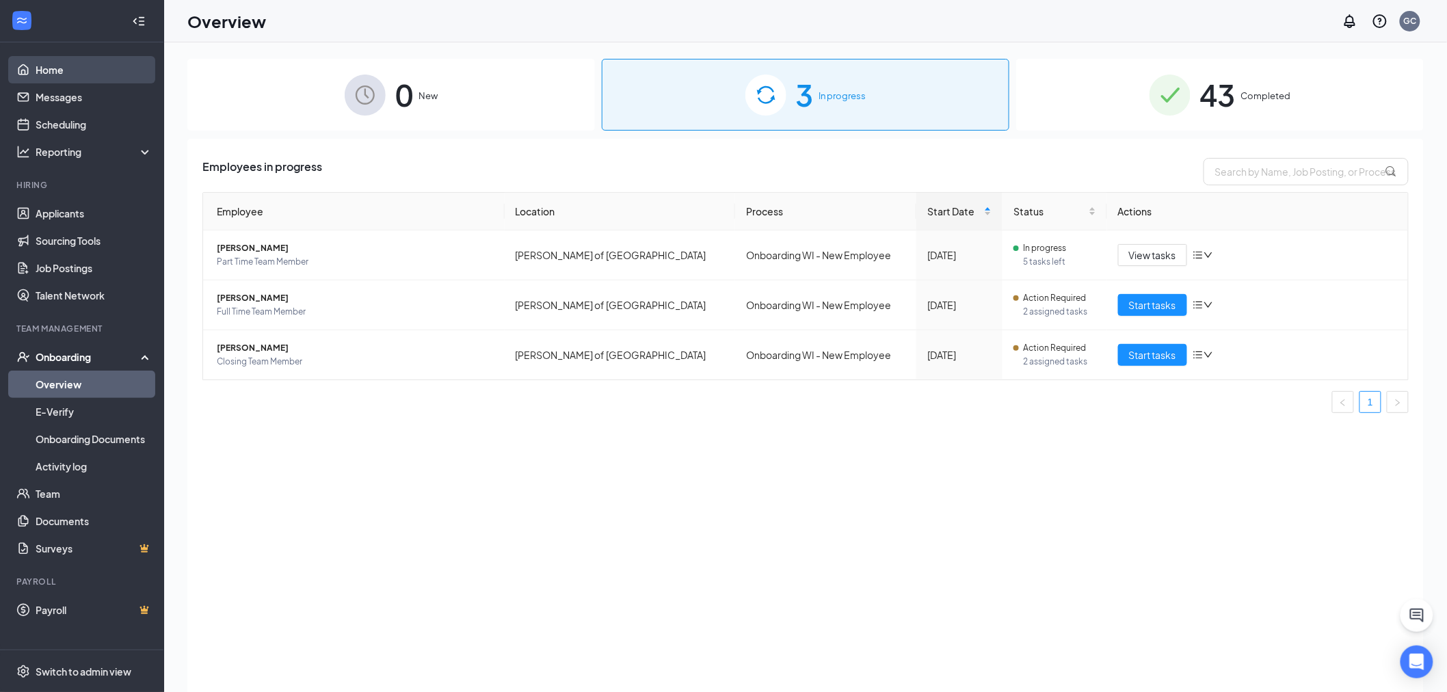
click at [58, 63] on link "Home" at bounding box center [94, 69] width 117 height 27
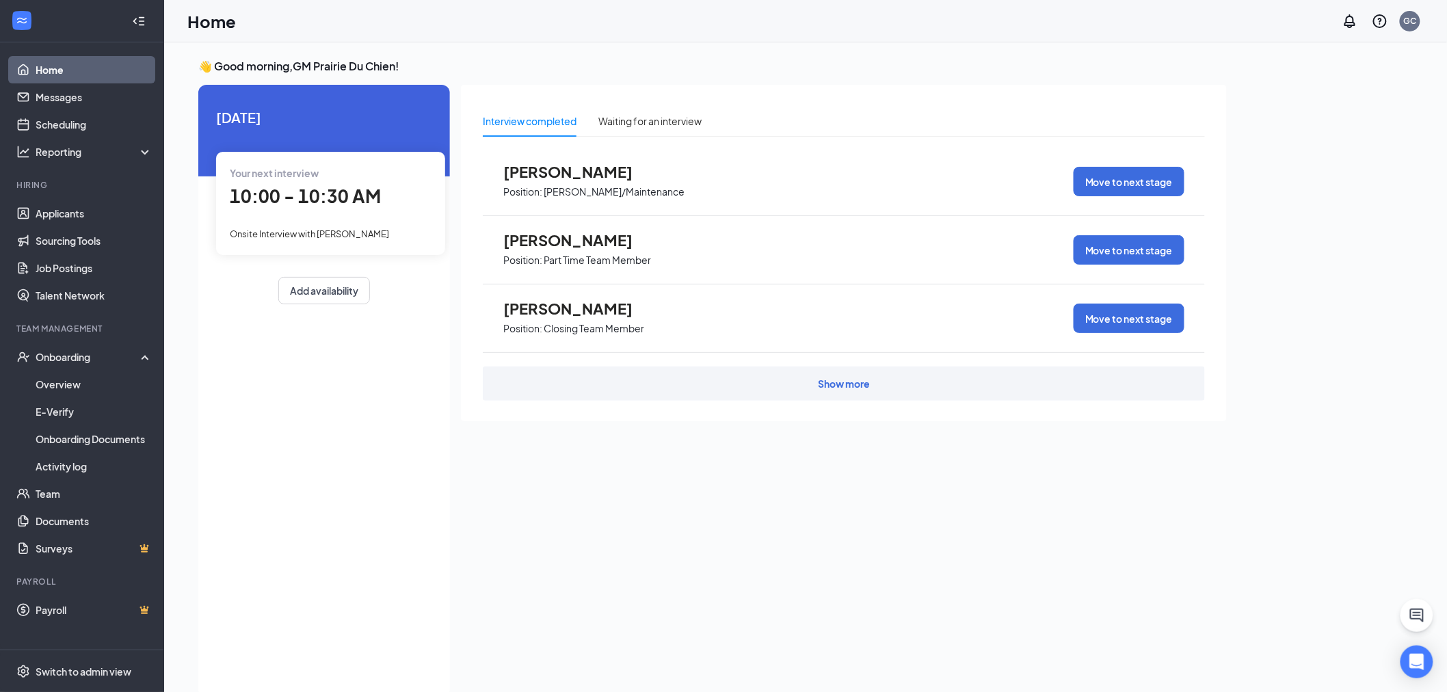
click at [305, 212] on div "Your next interview 10:00 - 10:30 AM Onsite Interview with [PERSON_NAME]" at bounding box center [330, 203] width 229 height 103
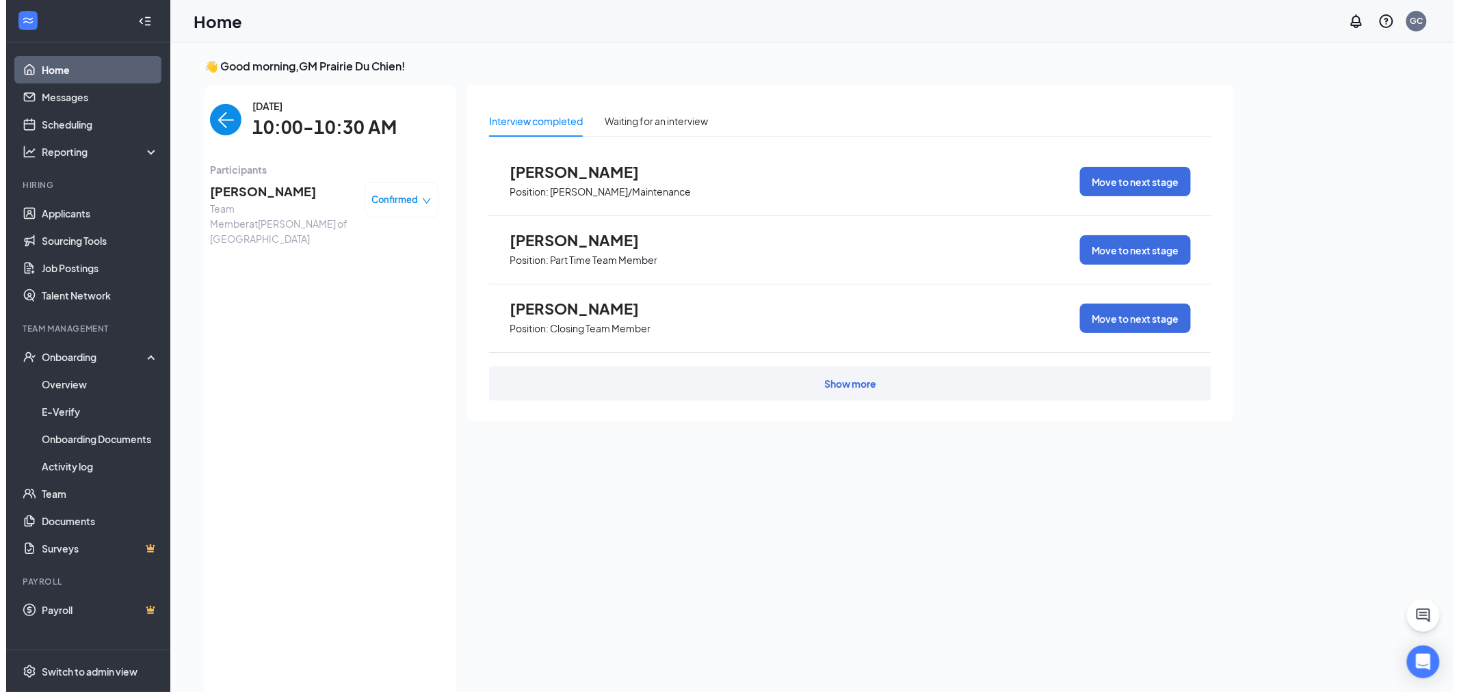
scroll to position [5, 0]
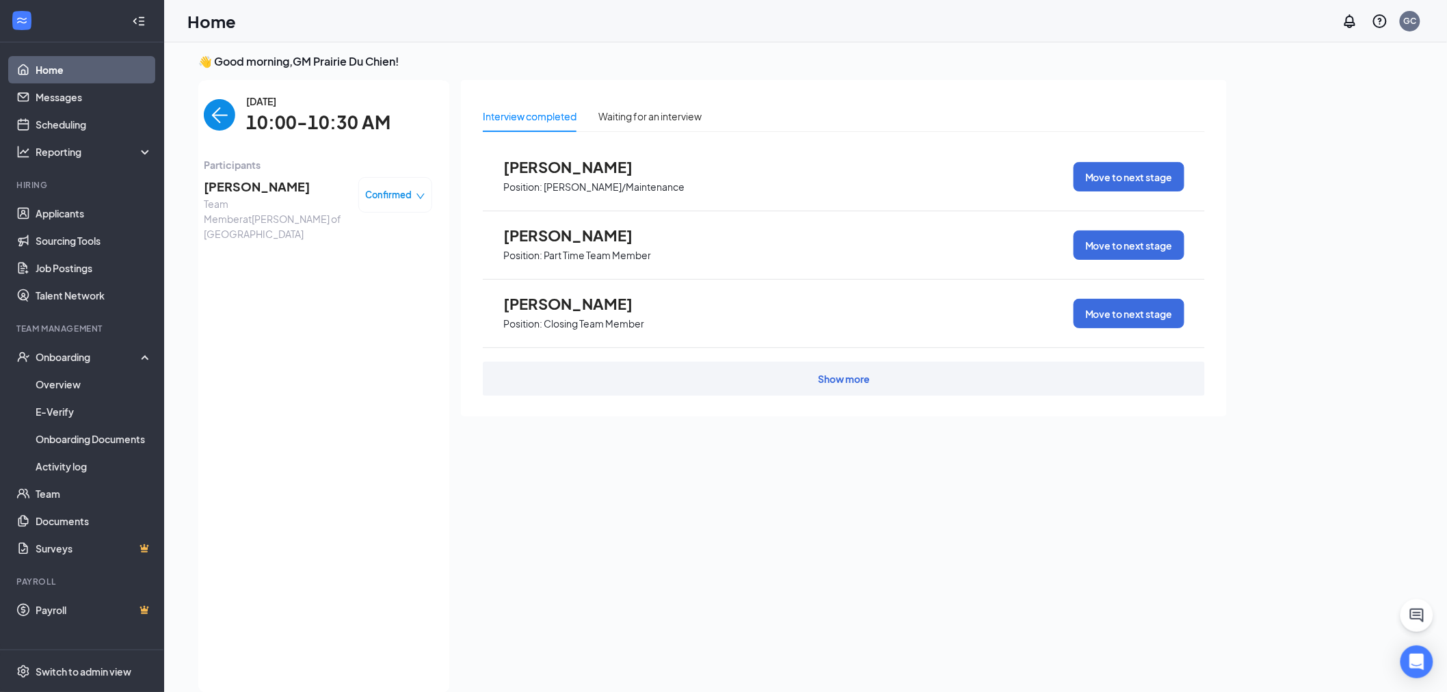
click at [227, 178] on span "[PERSON_NAME]" at bounding box center [276, 186] width 144 height 19
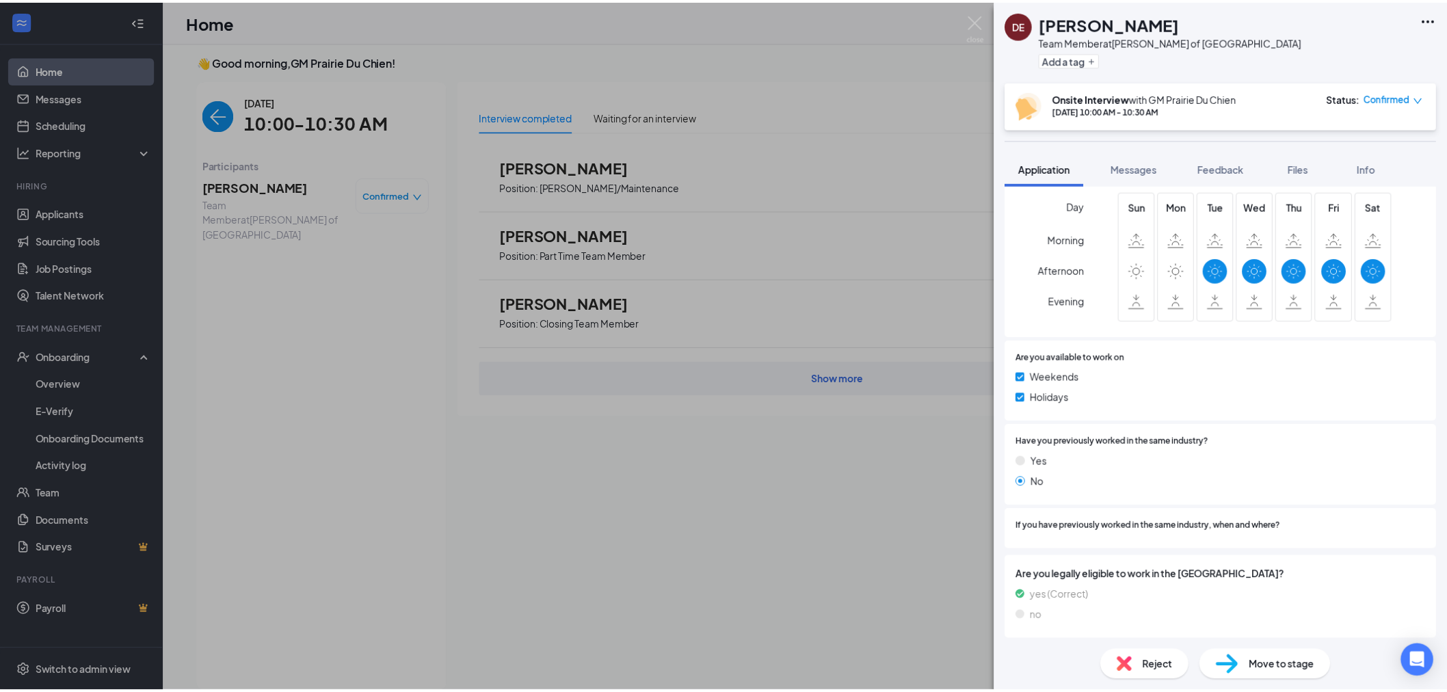
scroll to position [481, 0]
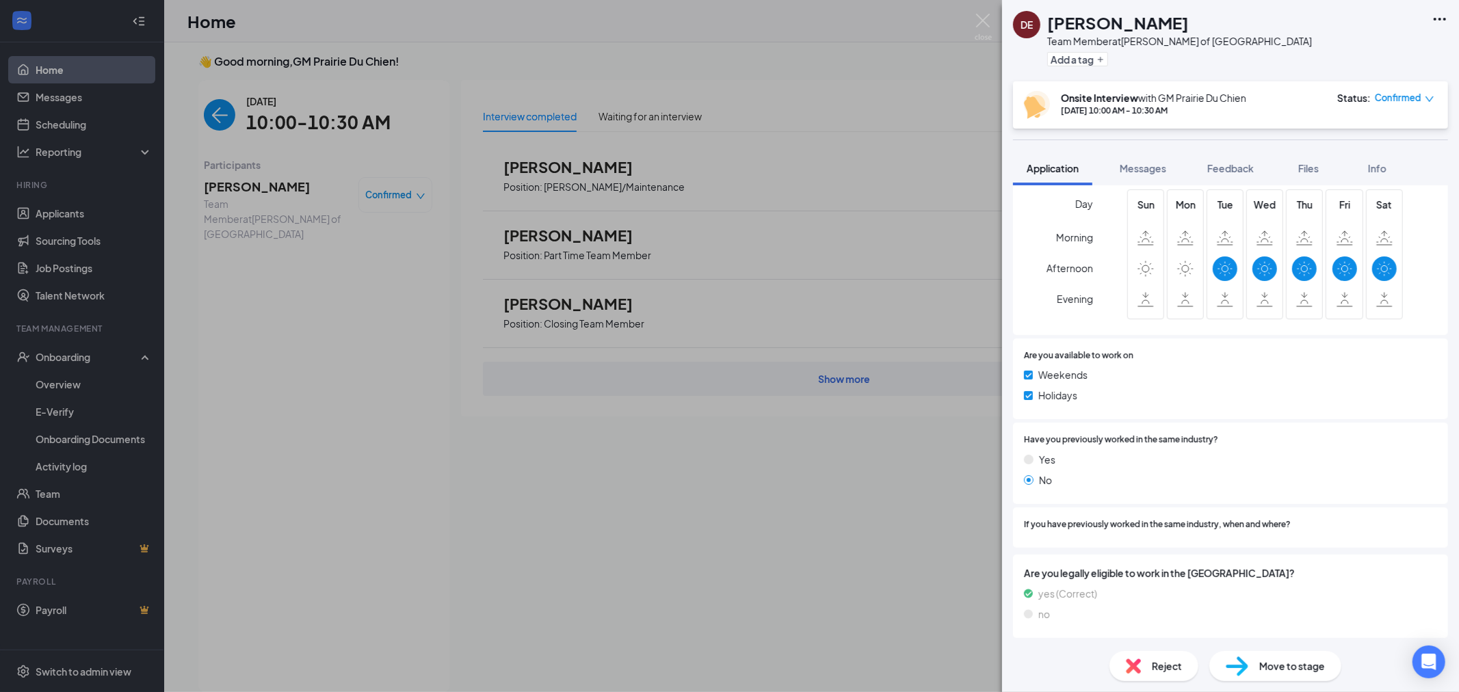
click at [315, 242] on div "DE [PERSON_NAME] Team Member at [PERSON_NAME] of [GEOGRAPHIC_DATA] Add a tag On…" at bounding box center [729, 346] width 1459 height 692
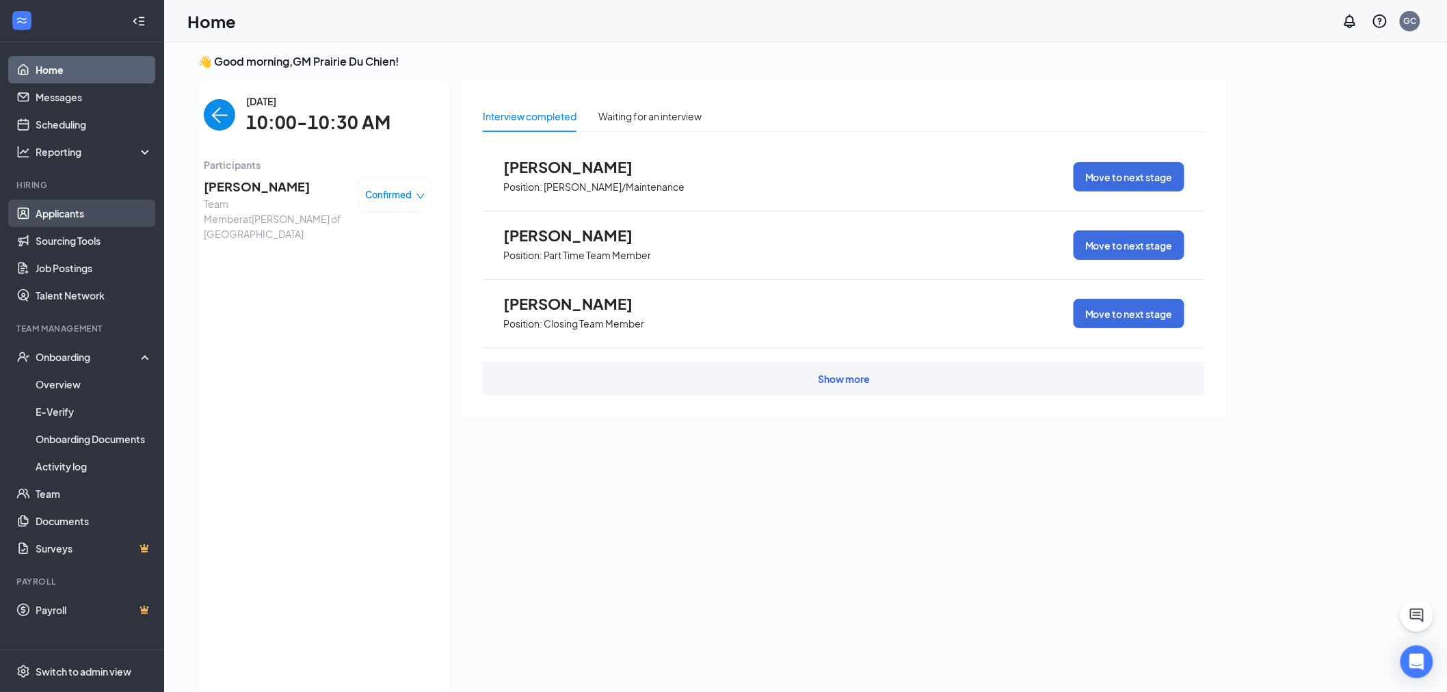
click at [66, 214] on link "Applicants" at bounding box center [94, 213] width 117 height 27
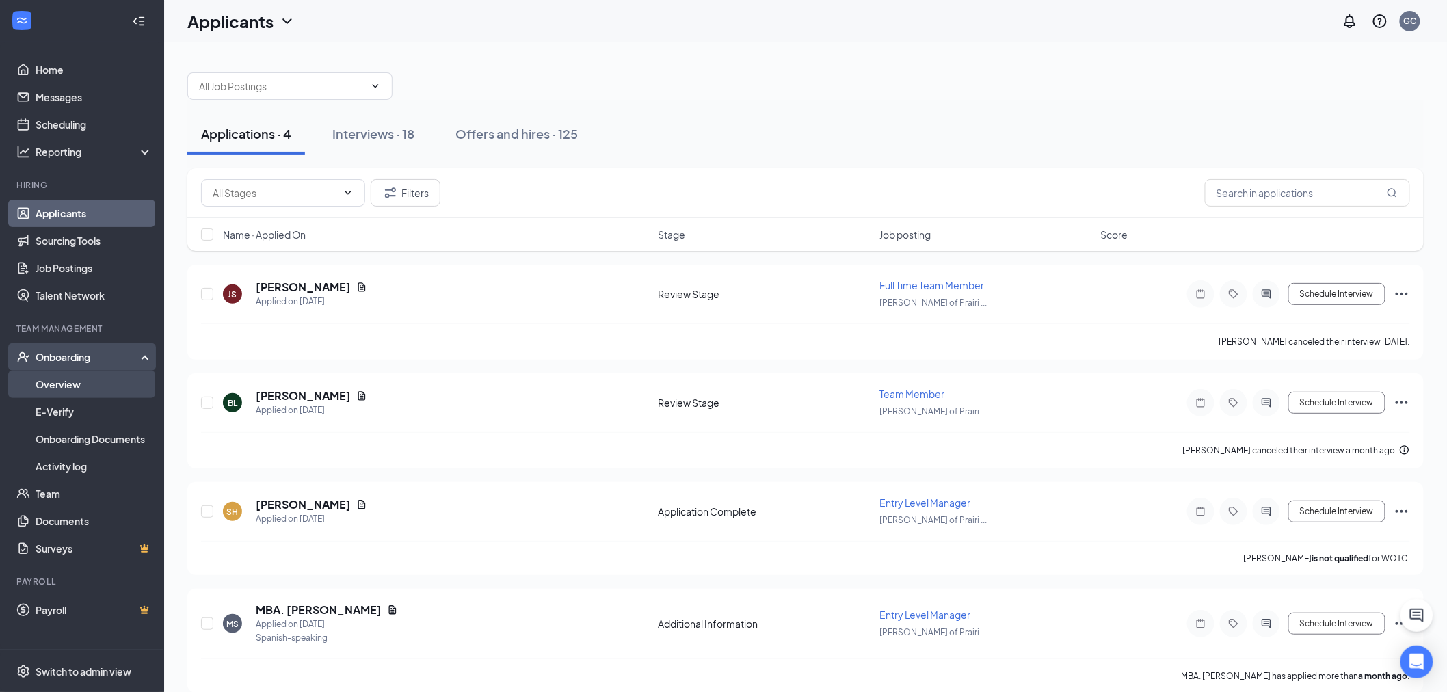
click at [73, 384] on link "Overview" at bounding box center [94, 384] width 117 height 27
